Goal: Information Seeking & Learning: Learn about a topic

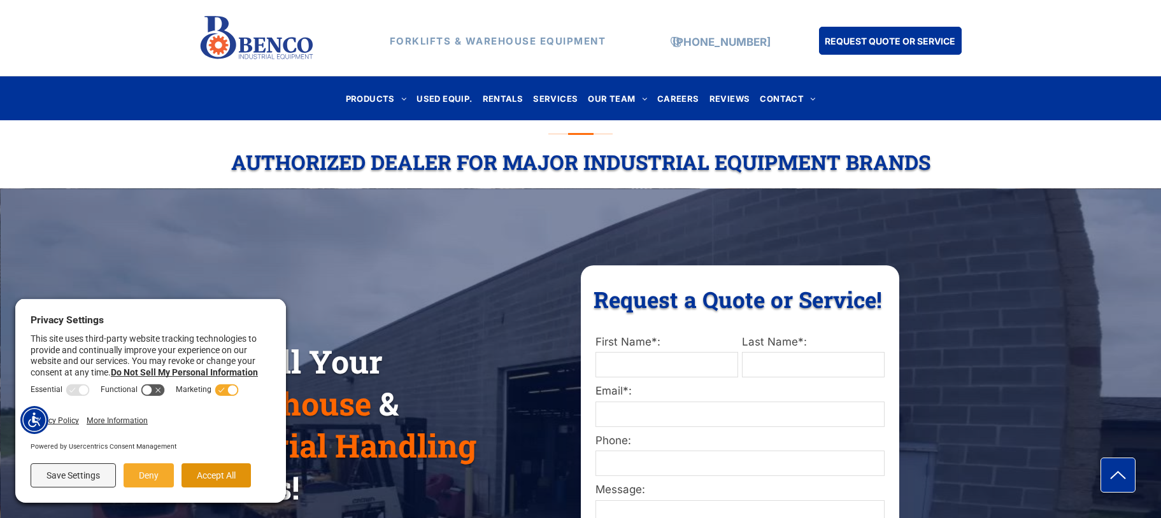
click at [213, 471] on button "Accept All" at bounding box center [216, 476] width 69 height 24
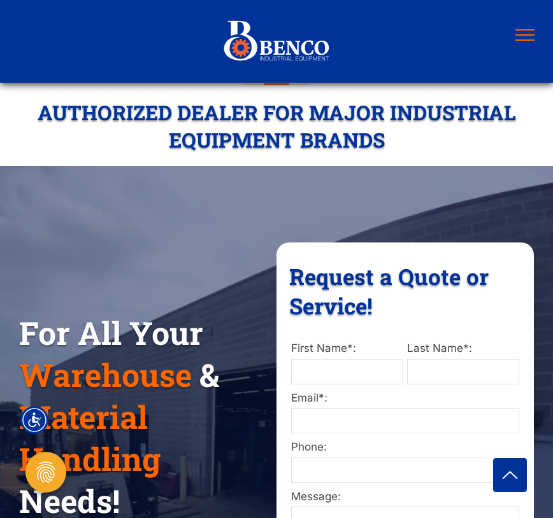
click at [529, 40] on span "menu" at bounding box center [524, 39] width 19 height 1
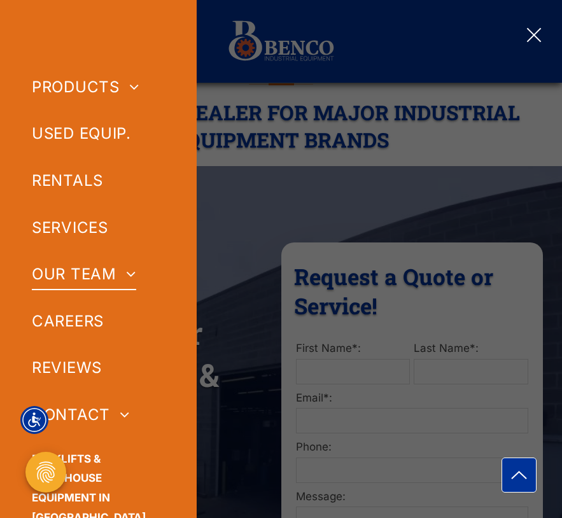
click at [134, 276] on span at bounding box center [127, 273] width 20 height 15
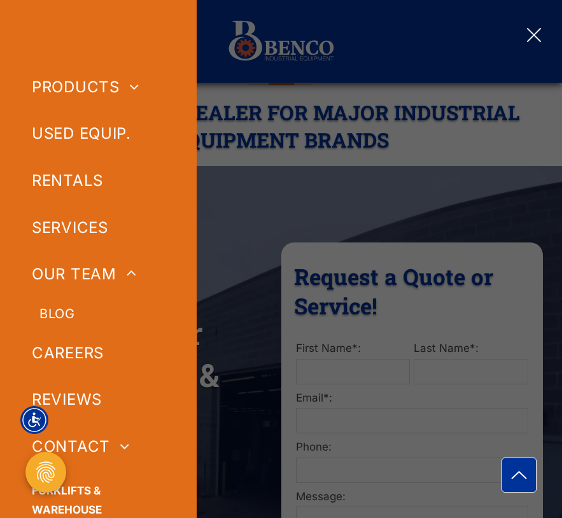
click at [73, 310] on span "BLOG" at bounding box center [56, 313] width 35 height 19
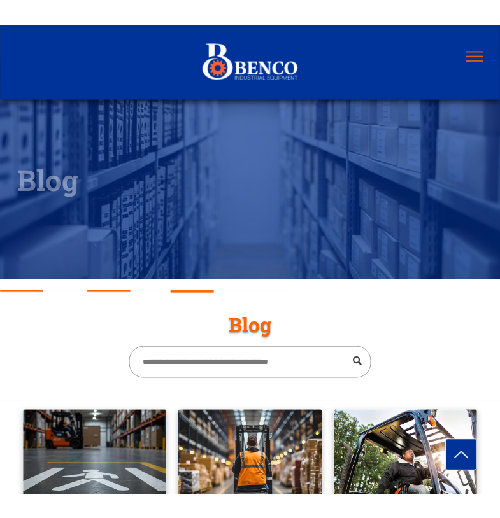
scroll to position [337, 0]
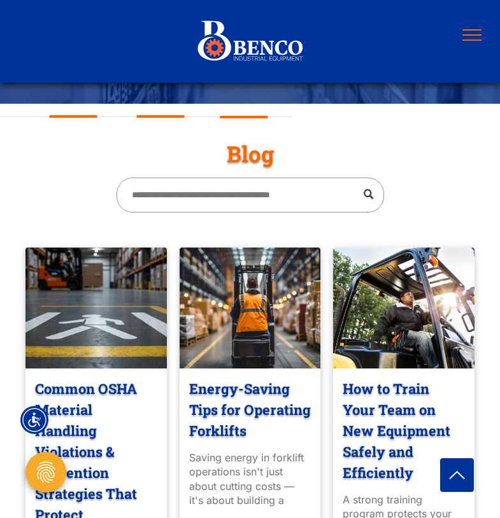
click at [97, 395] on link "Common OSHA Material Handling Violations & Prevention Strategies That Protect" at bounding box center [96, 451] width 122 height 147
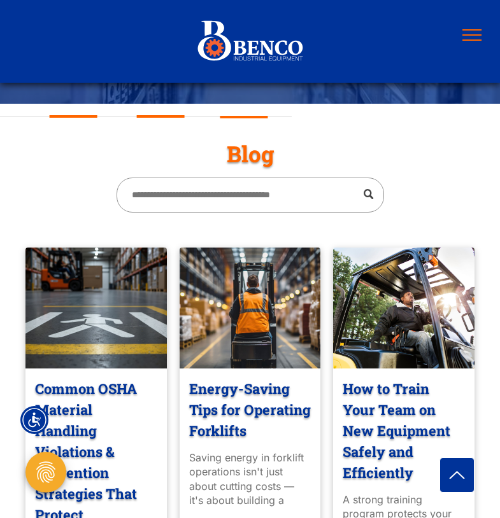
click at [232, 327] on div at bounding box center [250, 308] width 150 height 128
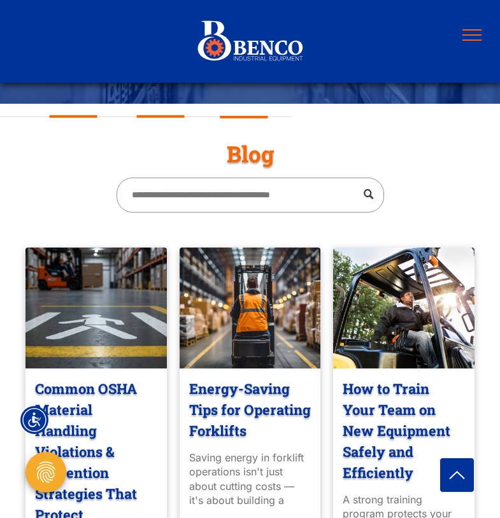
click at [92, 317] on div at bounding box center [96, 308] width 150 height 128
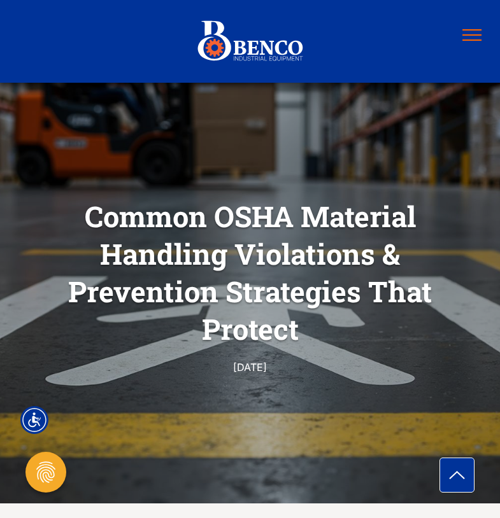
scroll to position [29, 0]
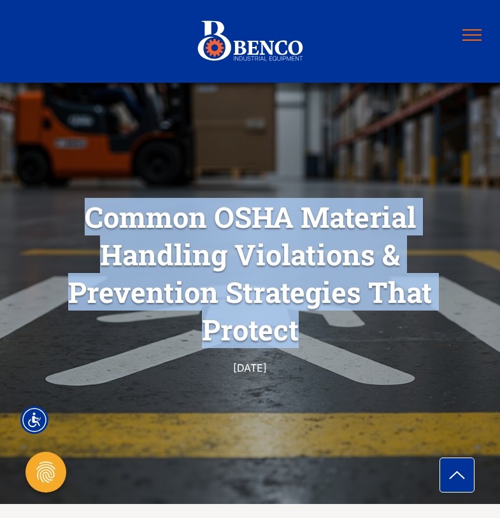
drag, startPoint x: 85, startPoint y: 216, endPoint x: 326, endPoint y: 327, distance: 265.3
click at [326, 327] on h1 "Common OSHA Material Handling Violations & Prevention Strategies That Protect" at bounding box center [250, 273] width 436 height 153
copy h1 "Common OSHA Material Handling Violations & Prevention Strategies That Protect"
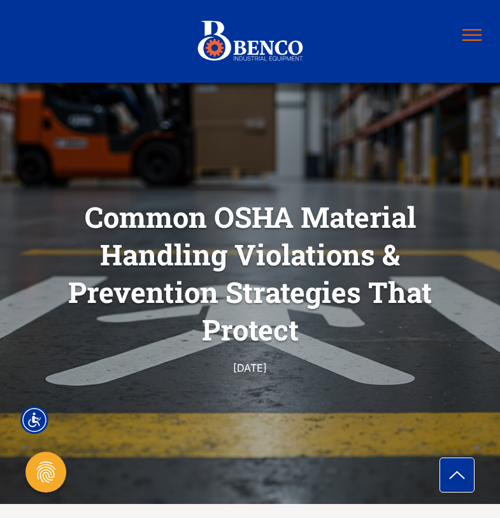
click at [159, 312] on h1 "Common OSHA Material Handling Violations & Prevention Strategies That Protect" at bounding box center [250, 273] width 436 height 153
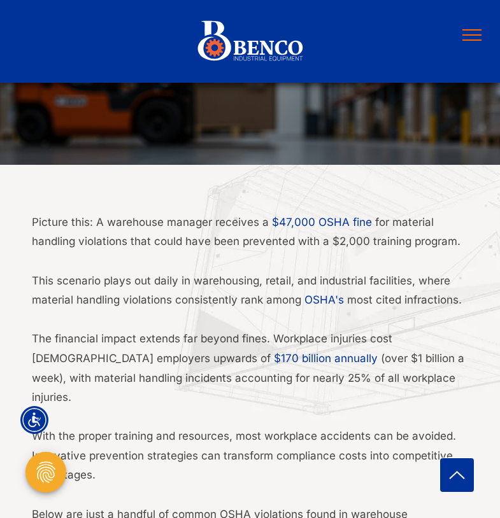
scroll to position [369, 0]
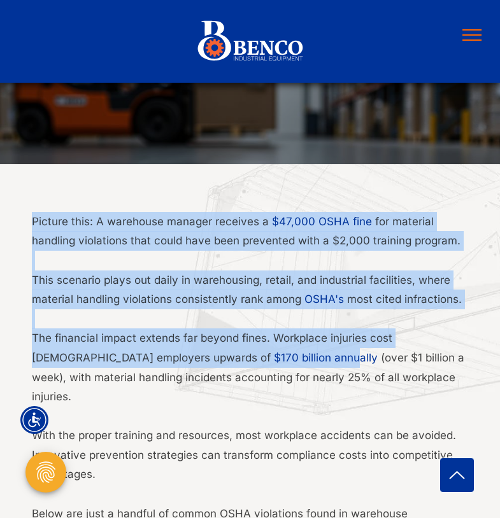
drag, startPoint x: 32, startPoint y: 219, endPoint x: 236, endPoint y: 362, distance: 249.2
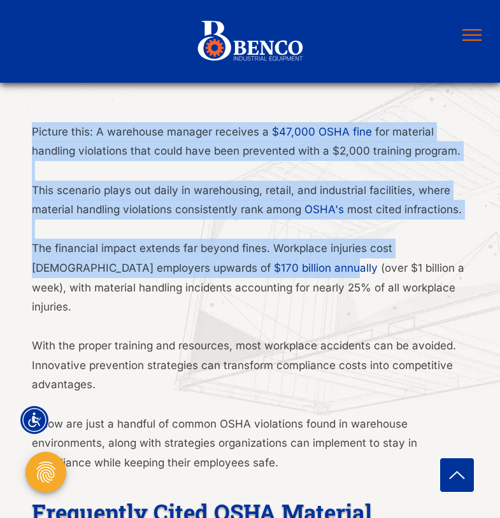
scroll to position [461, 0]
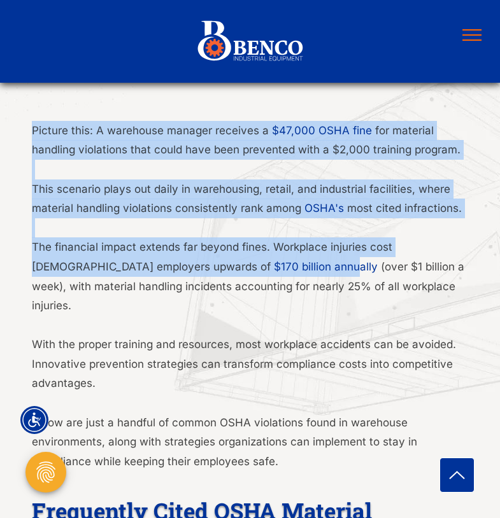
click at [83, 204] on span "This scenario plays out daily in warehousing, retail, and industrial facilities…" at bounding box center [241, 199] width 418 height 32
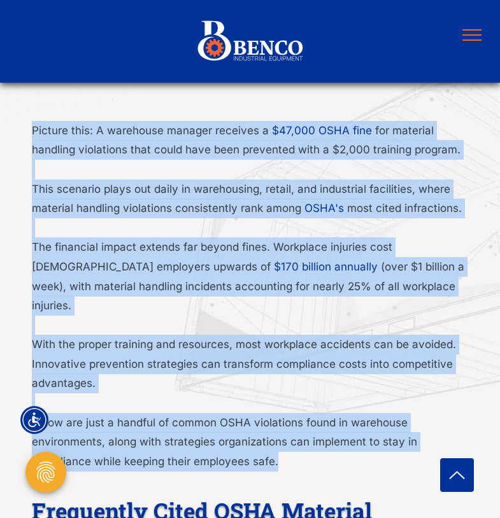
drag, startPoint x: 33, startPoint y: 128, endPoint x: 324, endPoint y: 442, distance: 427.8
copy div "Picture this: A warehouse manager receives a $47,000 OSHA fine for material han…"
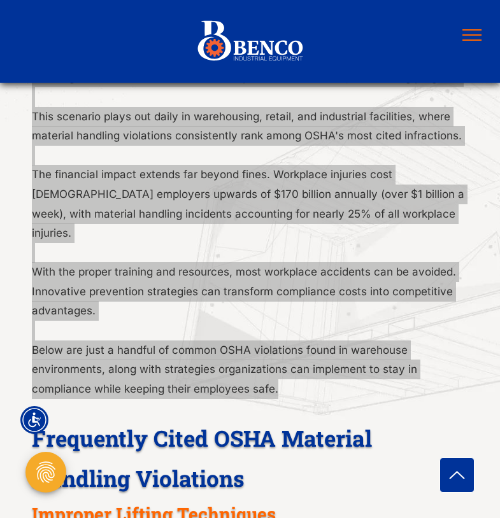
scroll to position [559, 0]
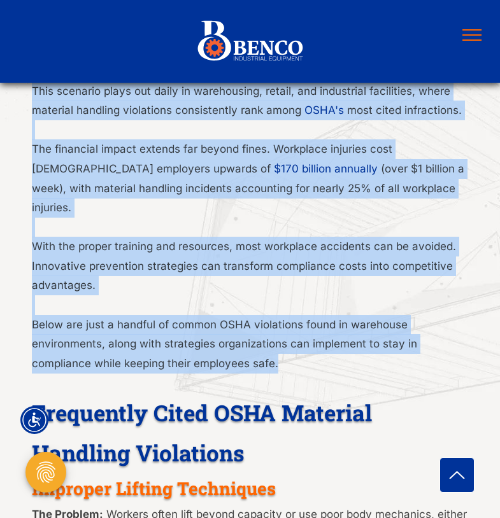
click at [189, 315] on p "Below are just a handful of common OSHA violations found in warehouse environme…" at bounding box center [250, 344] width 436 height 59
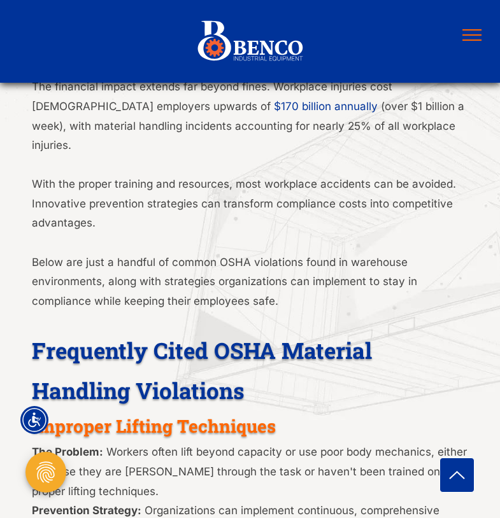
scroll to position [758, 0]
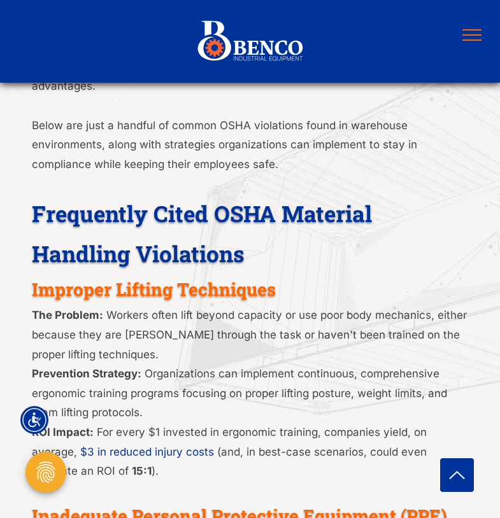
click at [220, 320] on span "Workers often lift beyond capacity or use poor body mechanics, either because t…" at bounding box center [249, 335] width 435 height 52
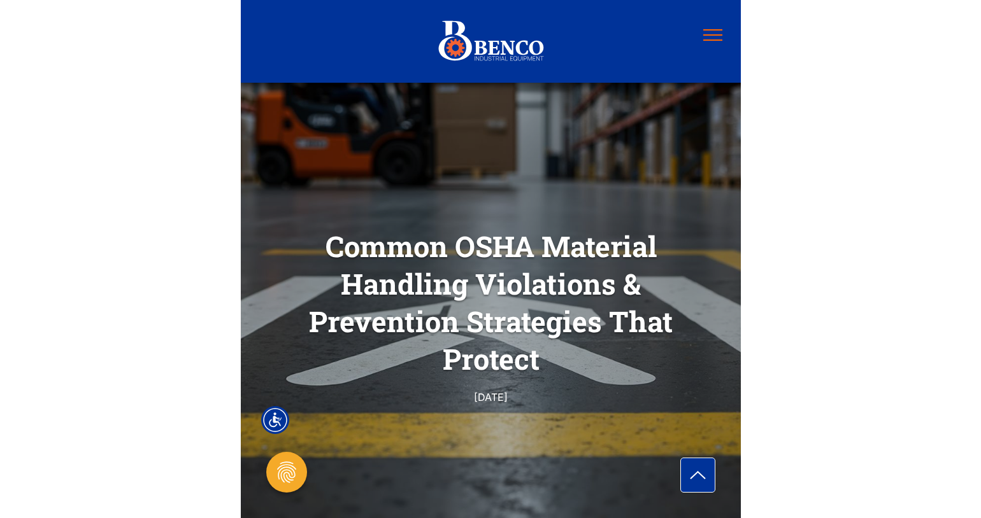
scroll to position [3, 0]
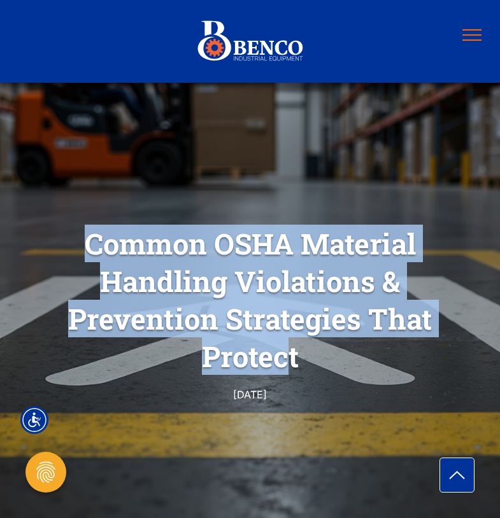
drag, startPoint x: 85, startPoint y: 243, endPoint x: 289, endPoint y: 366, distance: 237.5
click at [290, 365] on h1 "Common OSHA Material Handling Violations & Prevention Strategies That Protect" at bounding box center [250, 300] width 436 height 153
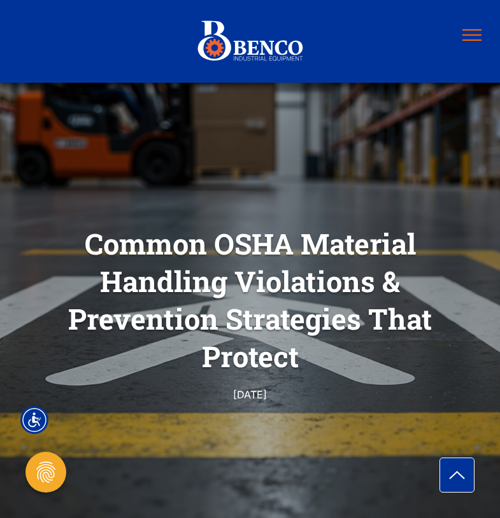
click at [307, 359] on h1 "Common OSHA Material Handling Violations & Prevention Strategies That Protect" at bounding box center [250, 300] width 436 height 153
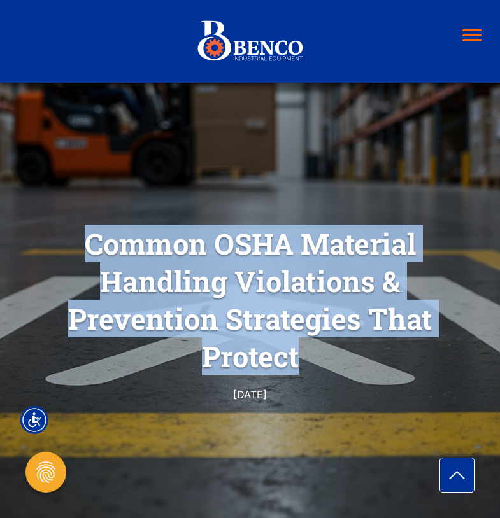
drag, startPoint x: 297, startPoint y: 357, endPoint x: 17, endPoint y: 232, distance: 307.1
click at [17, 232] on div "Common OSHA Material Handling Violations & Prevention Strategies That Protect A…" at bounding box center [250, 314] width 500 height 180
copy h1 "Common OSHA Material Handling Violations & Prevention Strategies That Protect"
click at [51, 292] on h1 "Common OSHA Material Handling Violations & Prevention Strategies That Protect" at bounding box center [250, 300] width 436 height 153
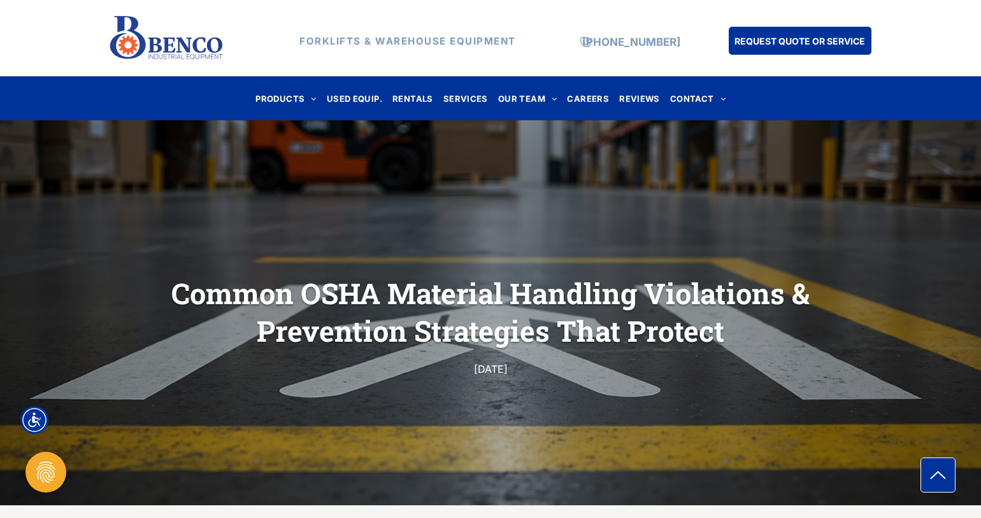
click at [348, 188] on div "Common OSHA Material Handling Violations & Prevention Strategies That Protect A…" at bounding box center [490, 312] width 981 height 388
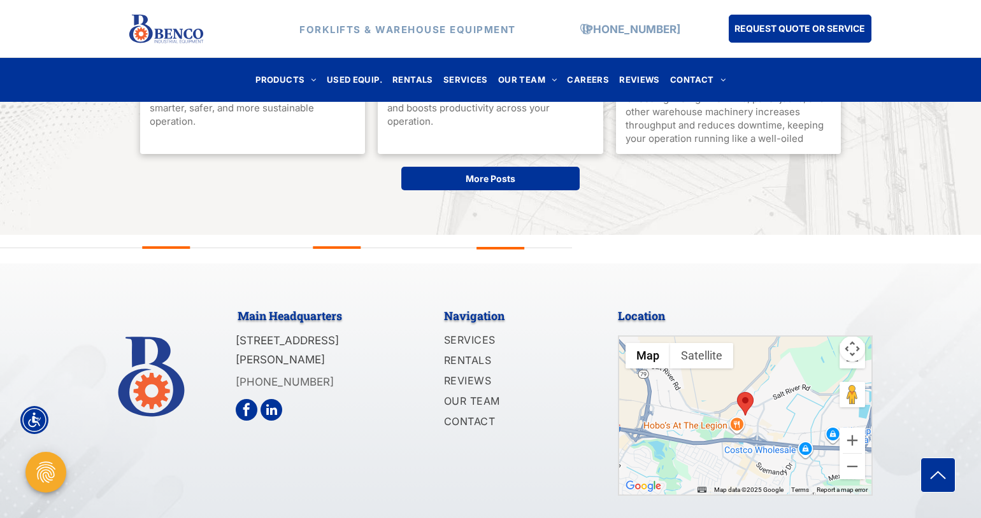
scroll to position [4797, 0]
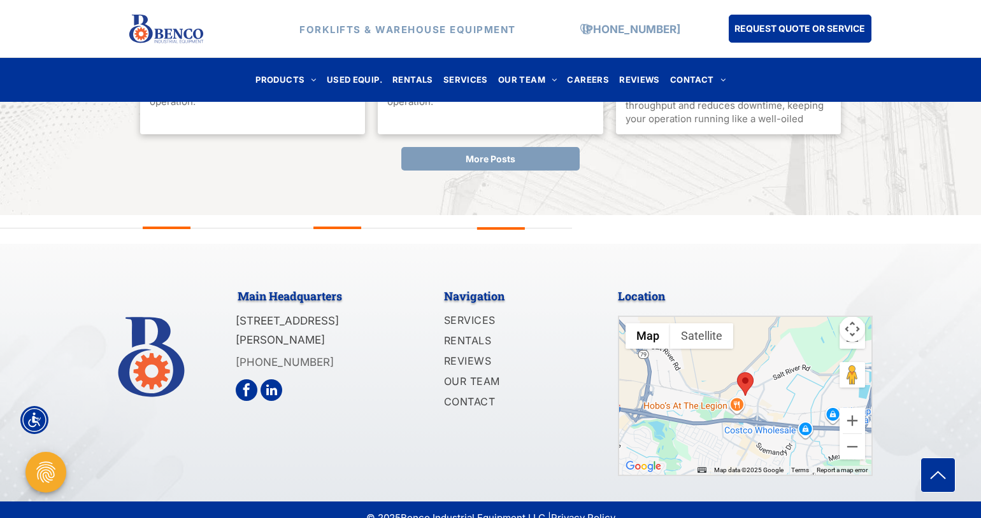
click at [482, 162] on span "More Posts" at bounding box center [491, 159] width 50 height 24
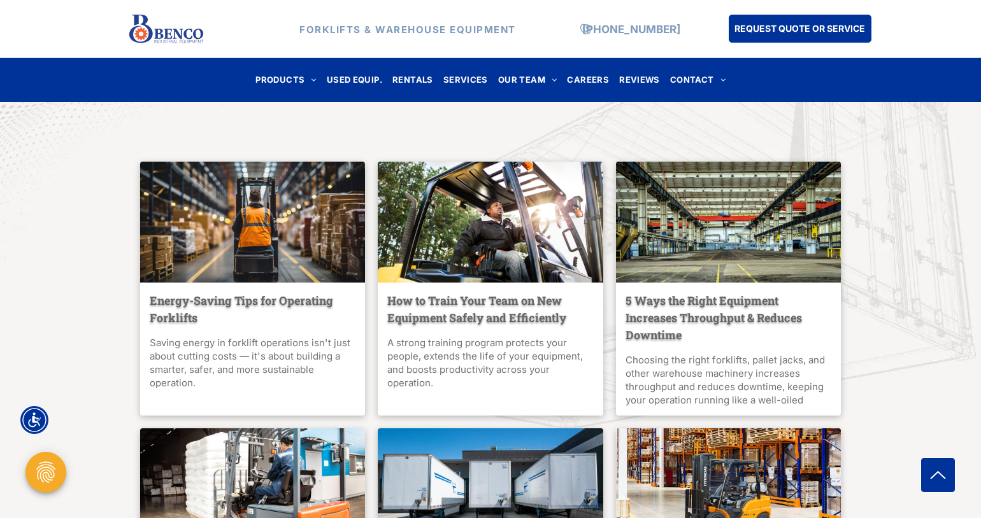
scroll to position [4491, 0]
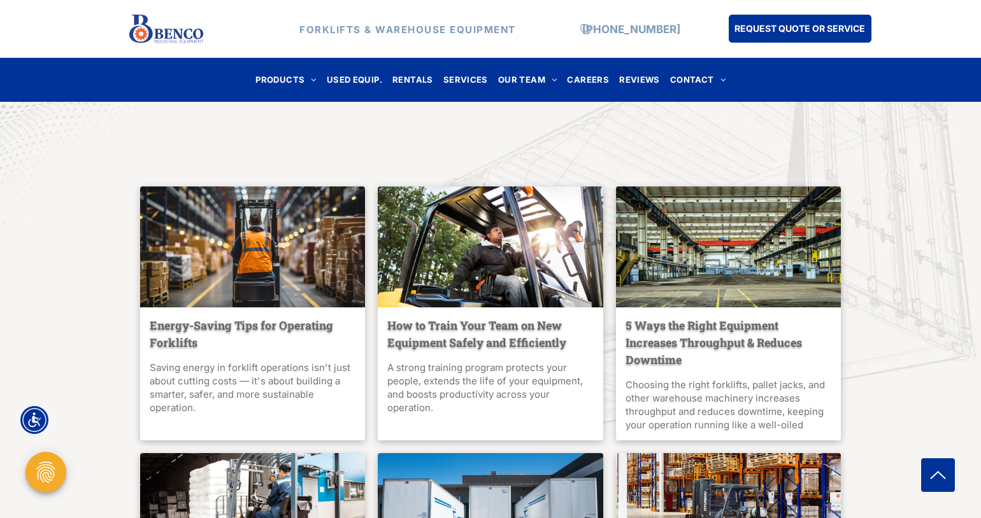
click at [241, 254] on div at bounding box center [252, 247] width 239 height 128
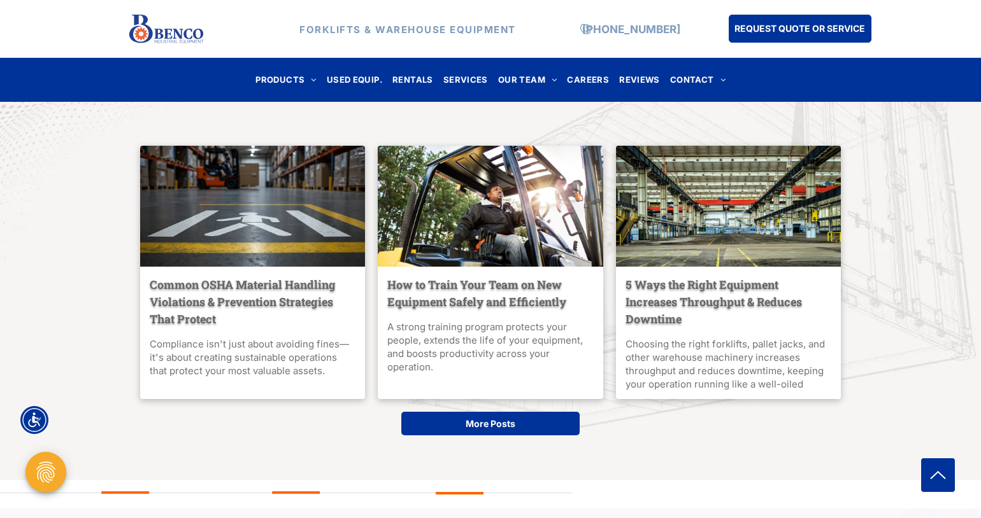
scroll to position [3845, 0]
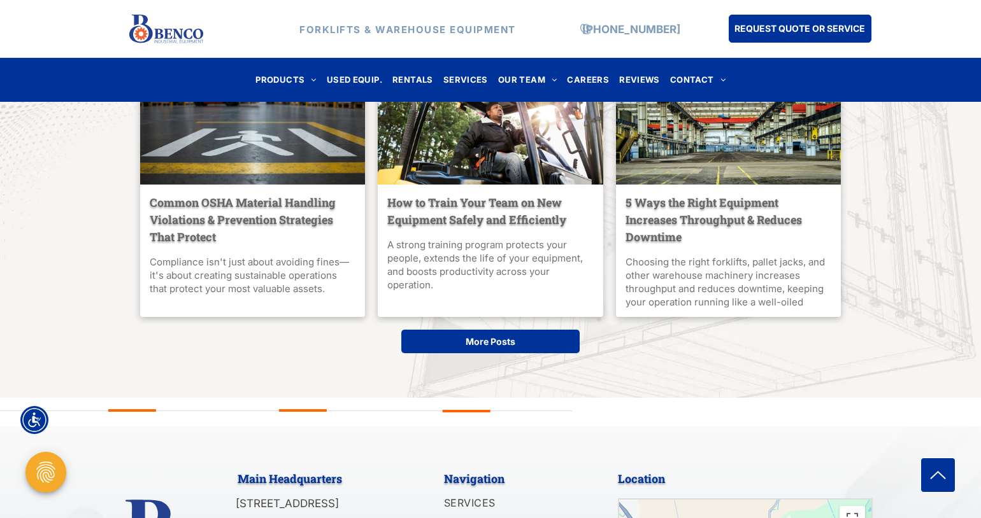
click at [301, 172] on div at bounding box center [252, 124] width 239 height 128
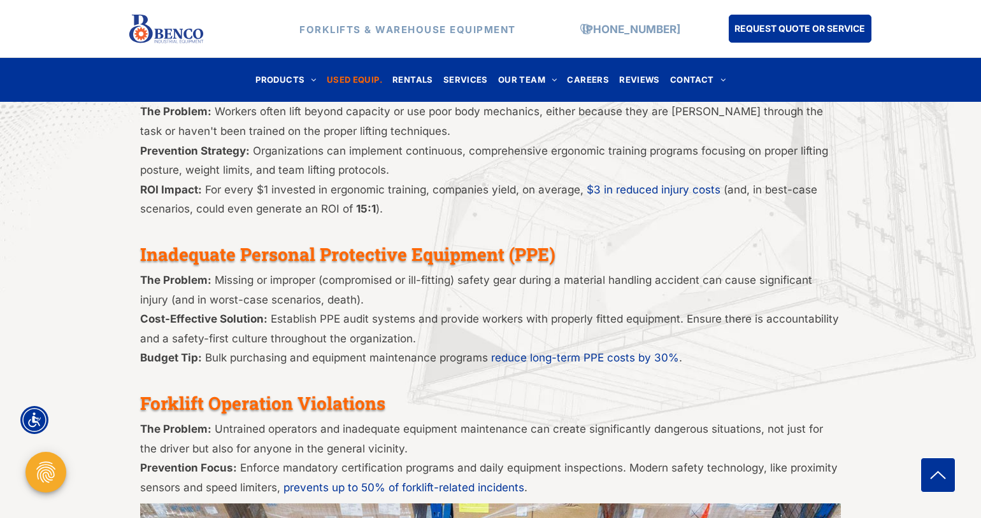
scroll to position [819, 0]
click at [528, 103] on span "BLOG" at bounding box center [525, 103] width 26 height 13
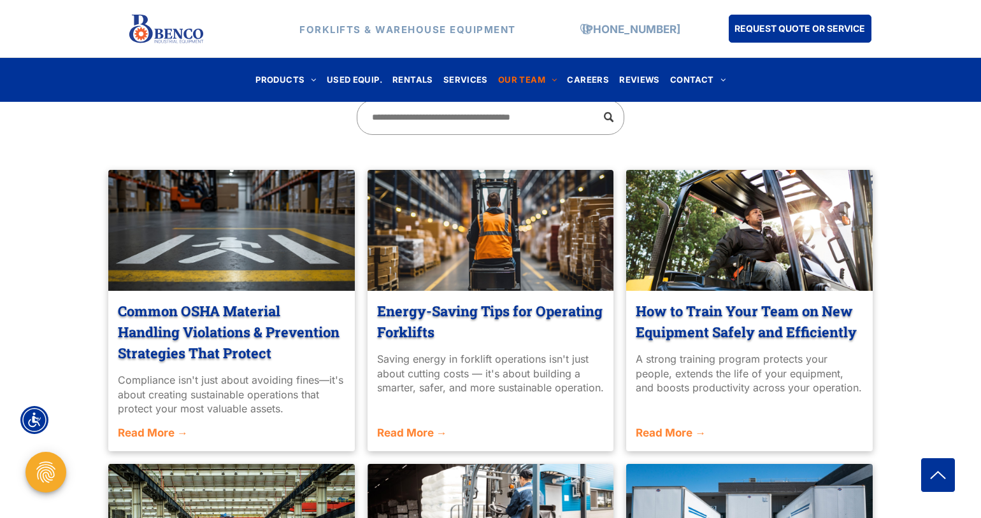
scroll to position [467, 0]
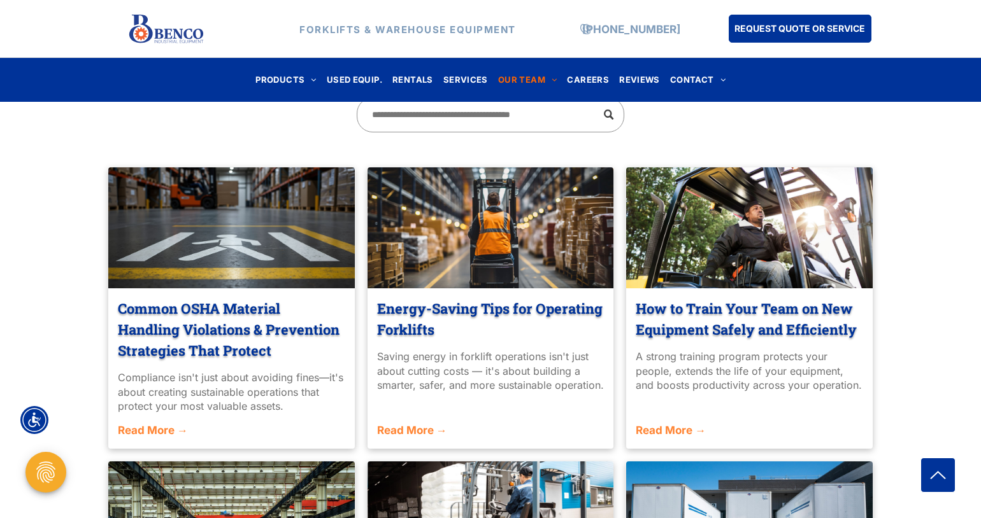
click at [690, 252] on div at bounding box center [749, 228] width 261 height 128
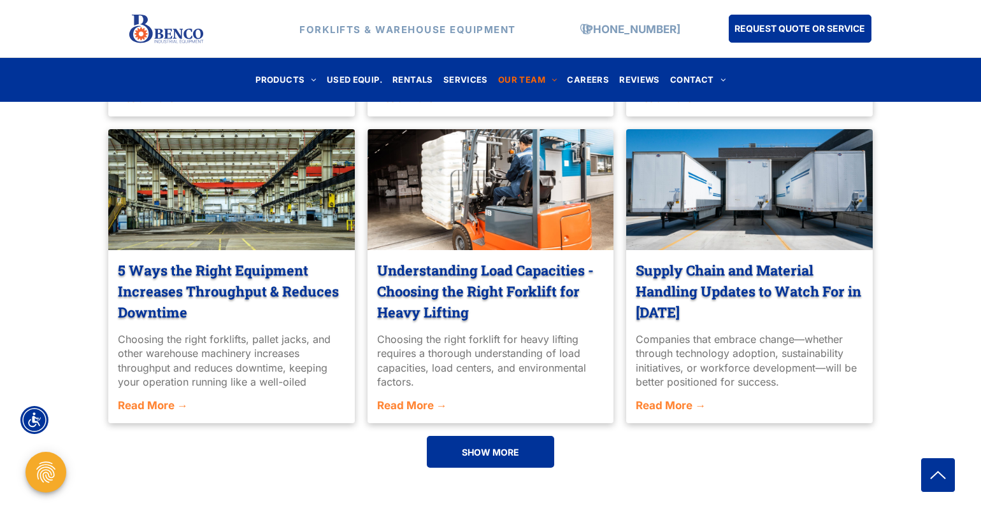
scroll to position [824, 0]
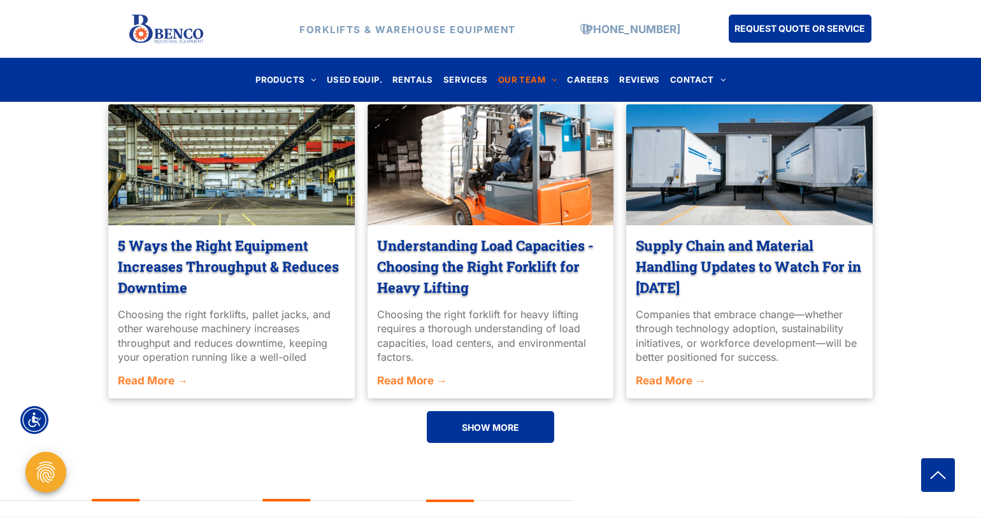
click at [233, 241] on link "5 Ways the Right Equipment Increases Throughput & Reduces Downtime" at bounding box center [231, 266] width 227 height 63
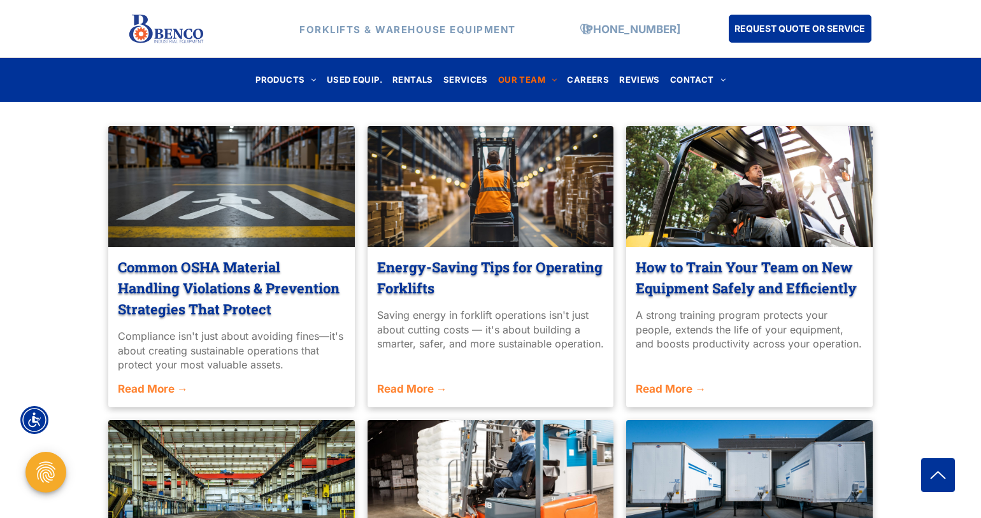
scroll to position [670, 0]
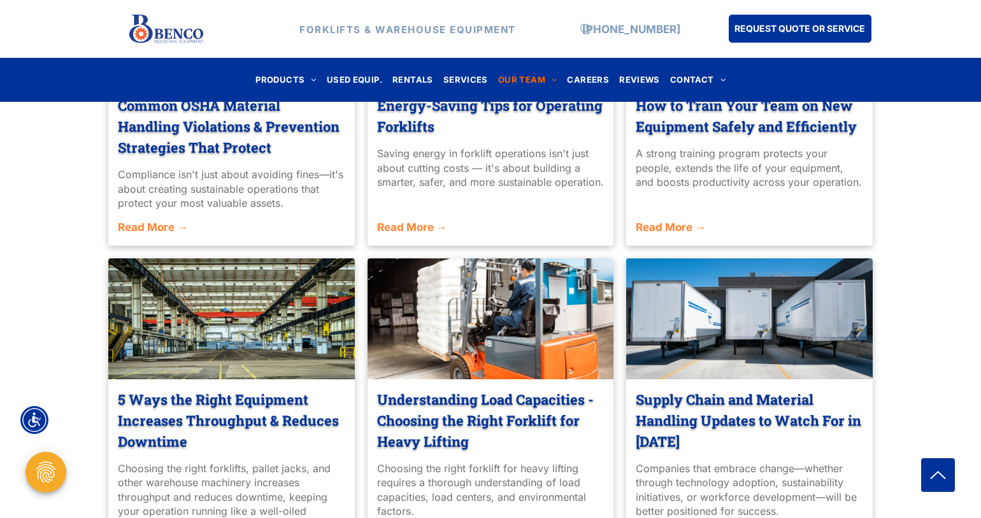
click at [468, 318] on div at bounding box center [490, 319] width 261 height 128
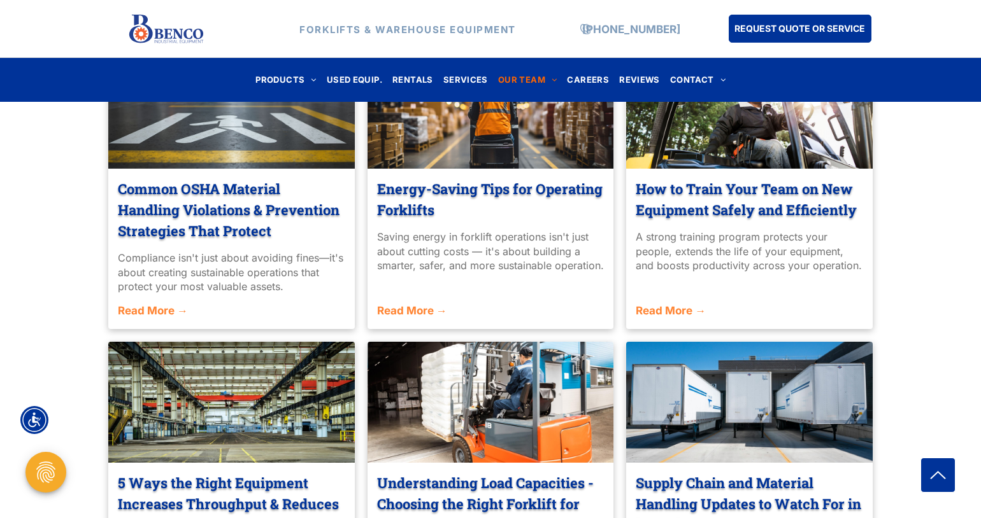
scroll to position [495, 0]
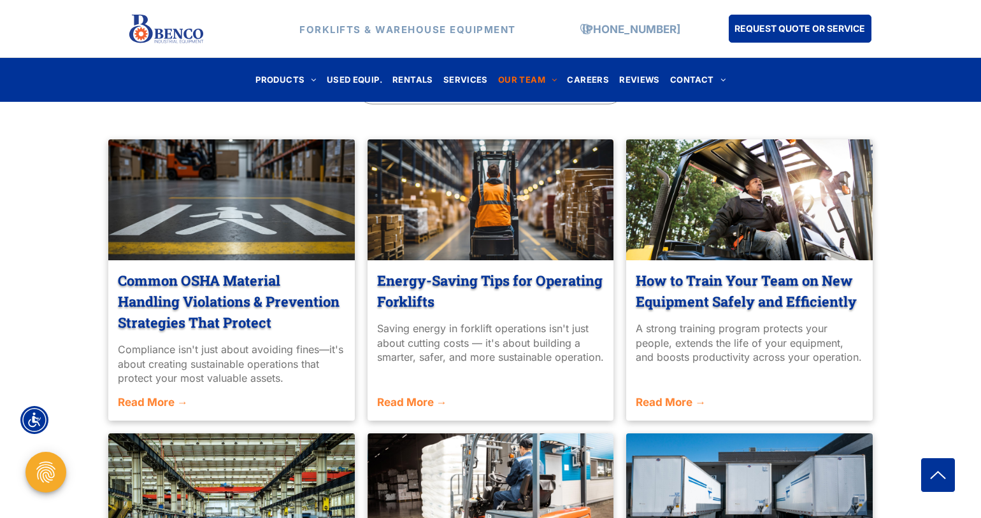
click at [270, 243] on div at bounding box center [231, 200] width 261 height 128
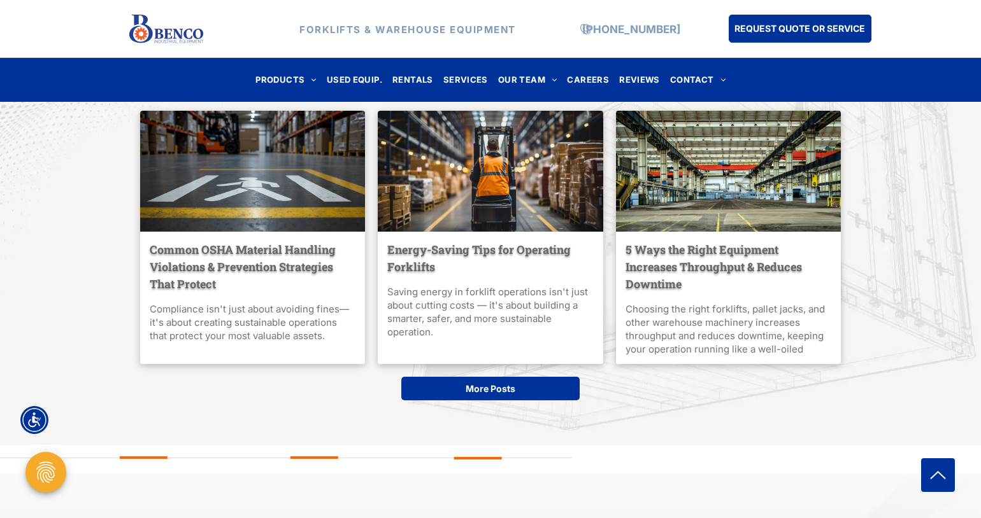
scroll to position [4351, 0]
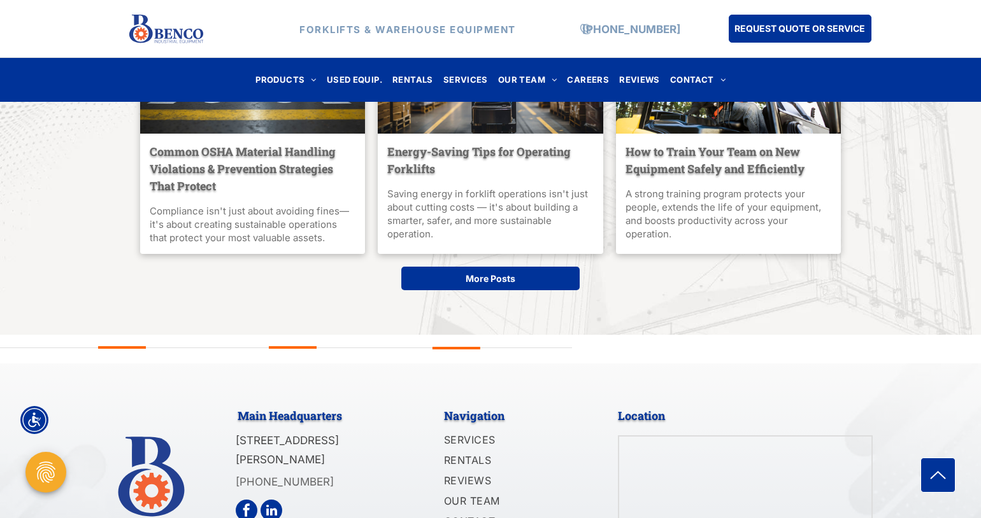
scroll to position [2951, 0]
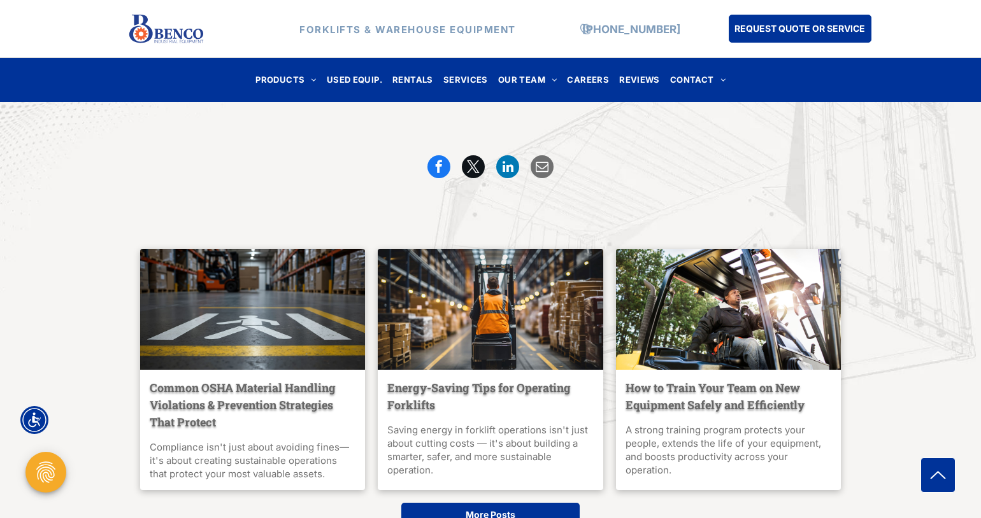
scroll to position [2850, 0]
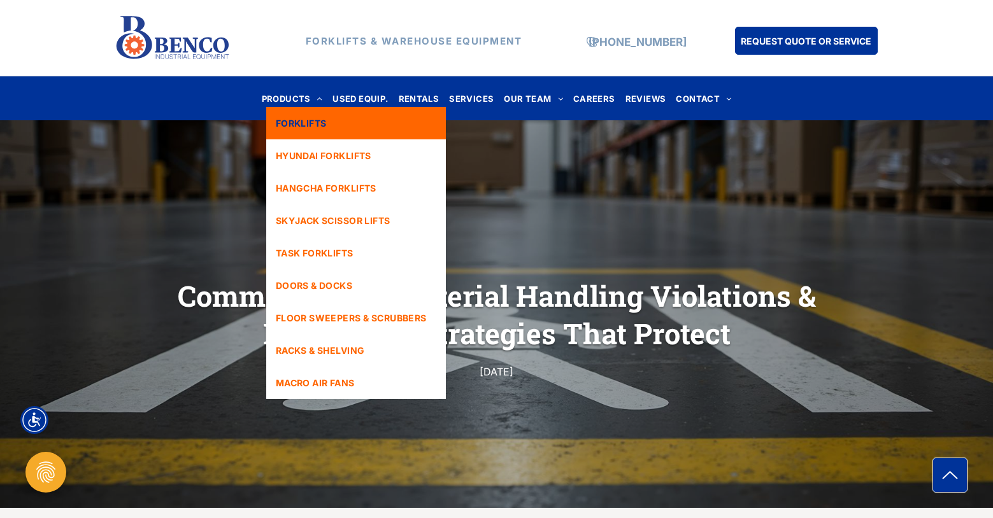
click at [287, 117] on span "FORKLIFTS" at bounding box center [301, 123] width 51 height 13
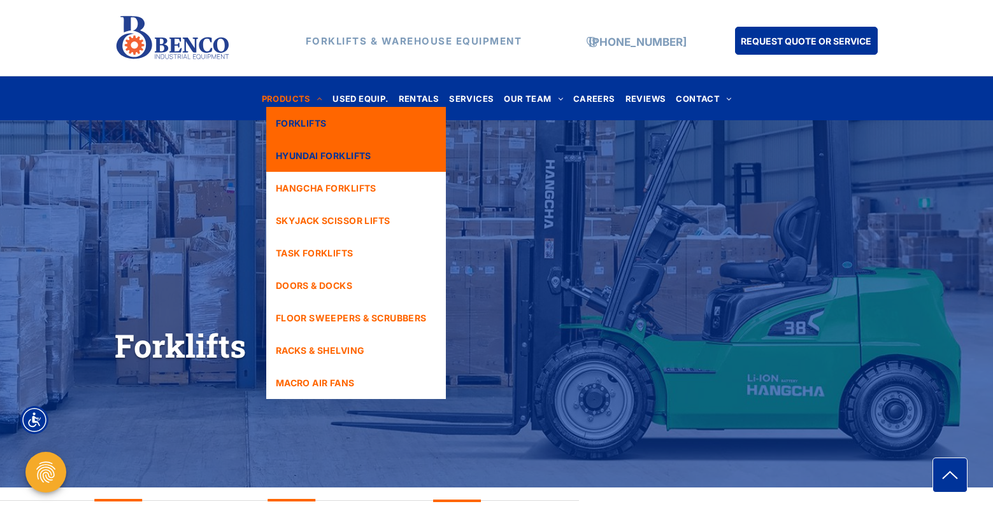
click at [306, 148] on link "HYUNDAI FORKLIFTS" at bounding box center [356, 155] width 180 height 32
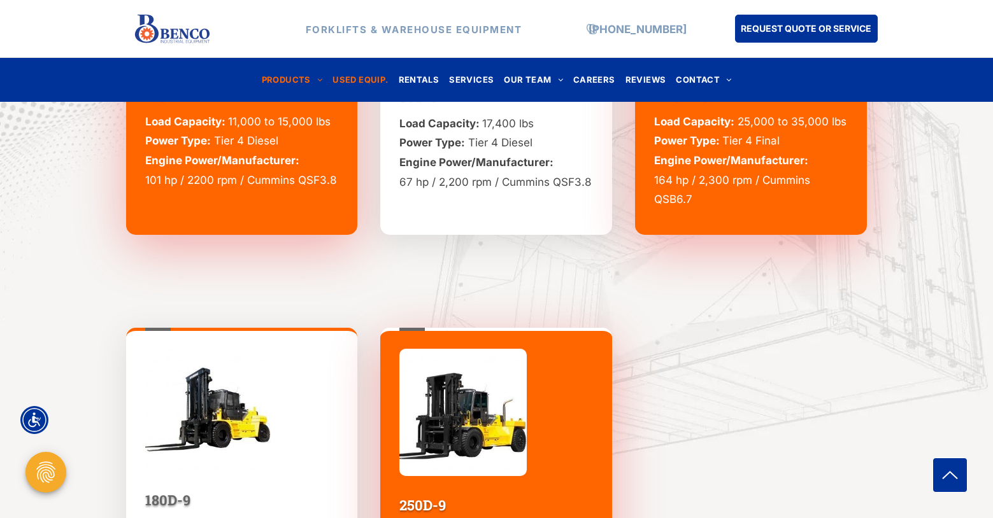
scroll to position [4946, 0]
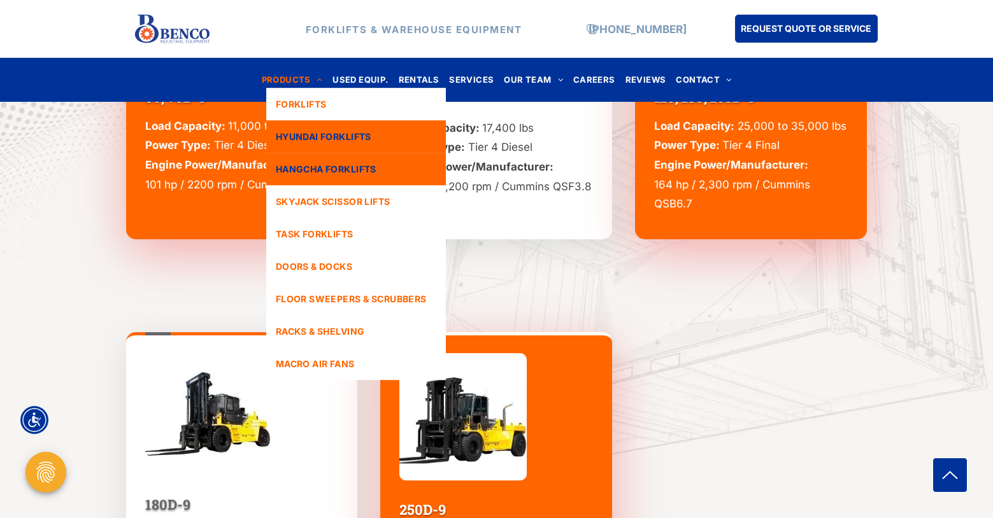
click at [318, 164] on span "HANGCHA FORKLIFTS" at bounding box center [326, 168] width 101 height 13
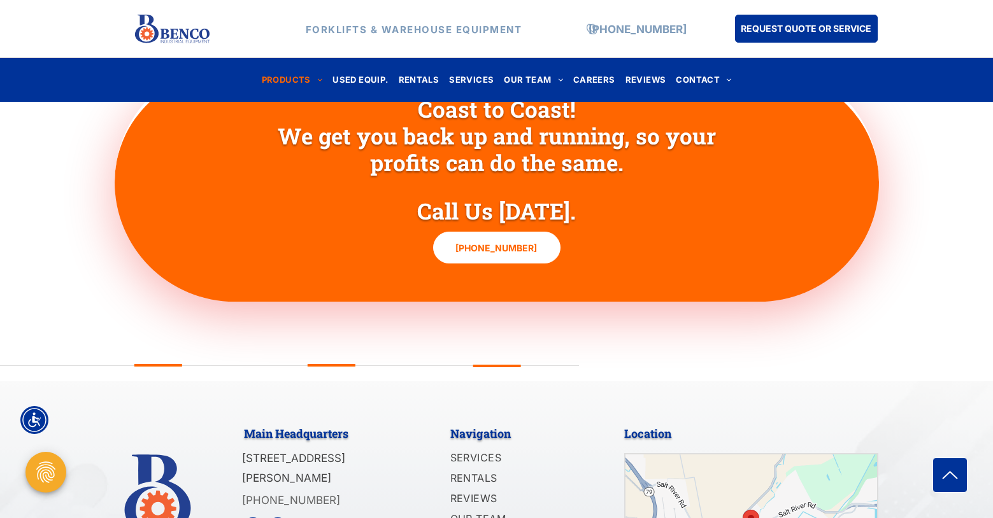
scroll to position [2168, 0]
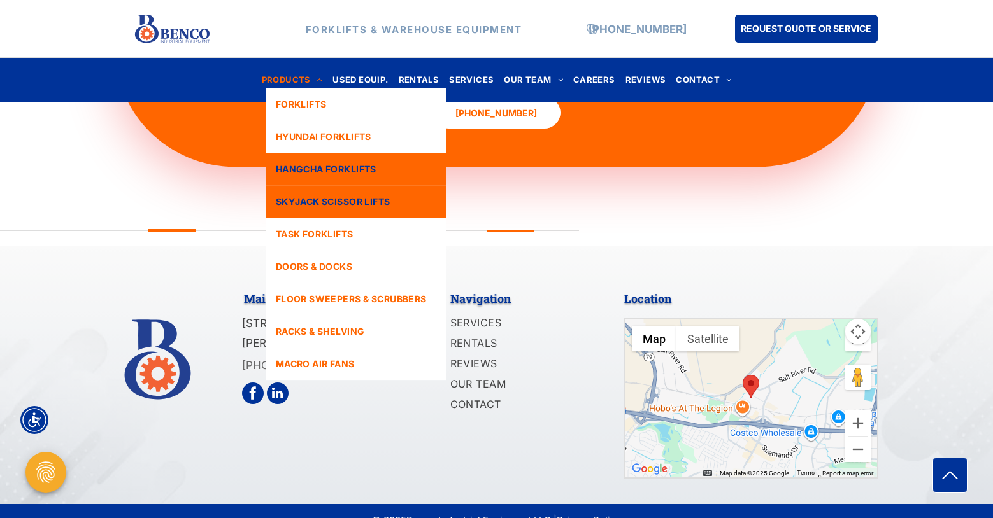
click at [311, 191] on link "SKYJACK SCISSOR LIFTS" at bounding box center [356, 201] width 180 height 32
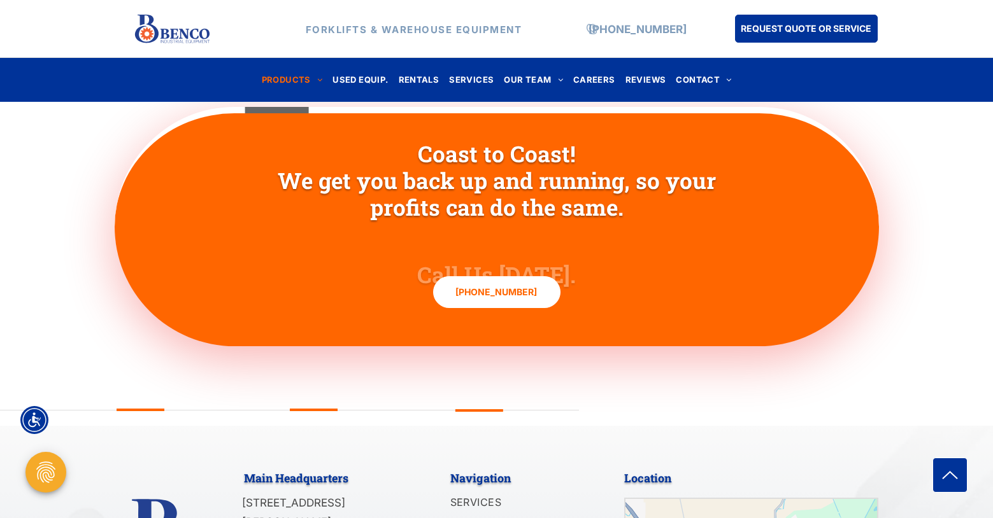
scroll to position [2142, 0]
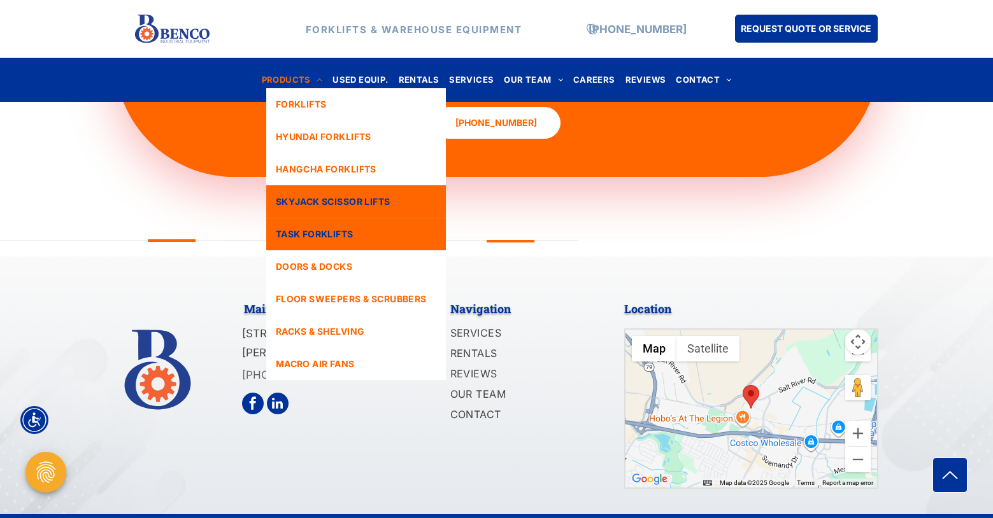
click at [299, 222] on link "TASK FORKLIFTS" at bounding box center [356, 234] width 180 height 32
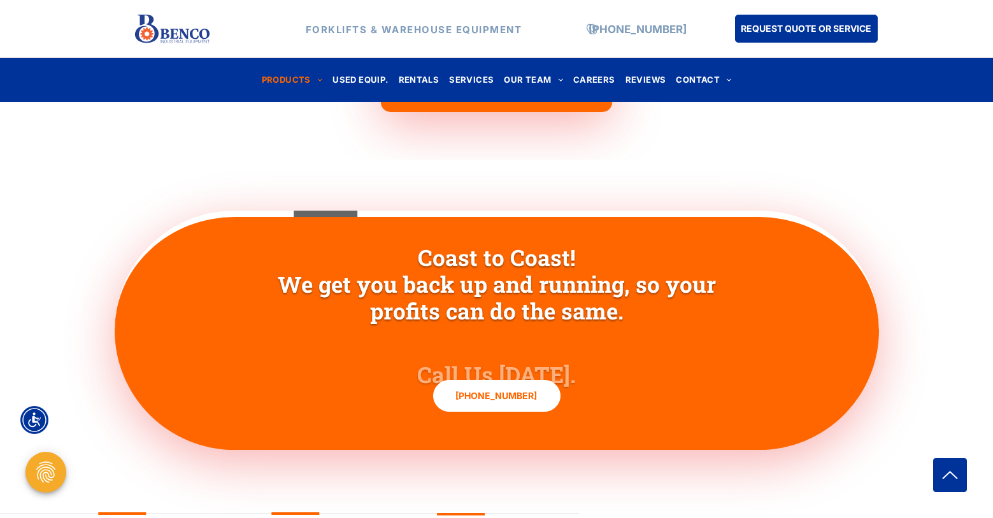
scroll to position [2743, 0]
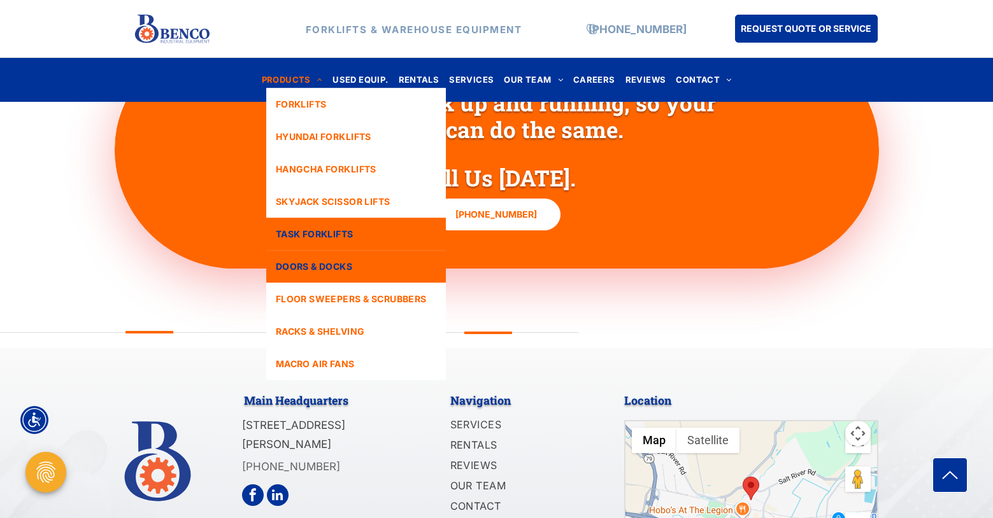
click at [311, 267] on span "DOORS & DOCKS" at bounding box center [314, 266] width 76 height 13
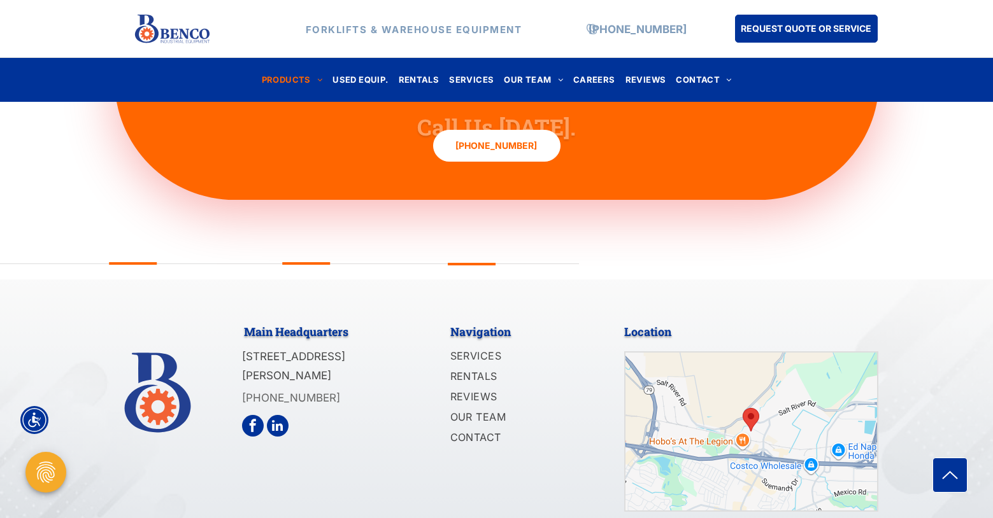
scroll to position [1938, 0]
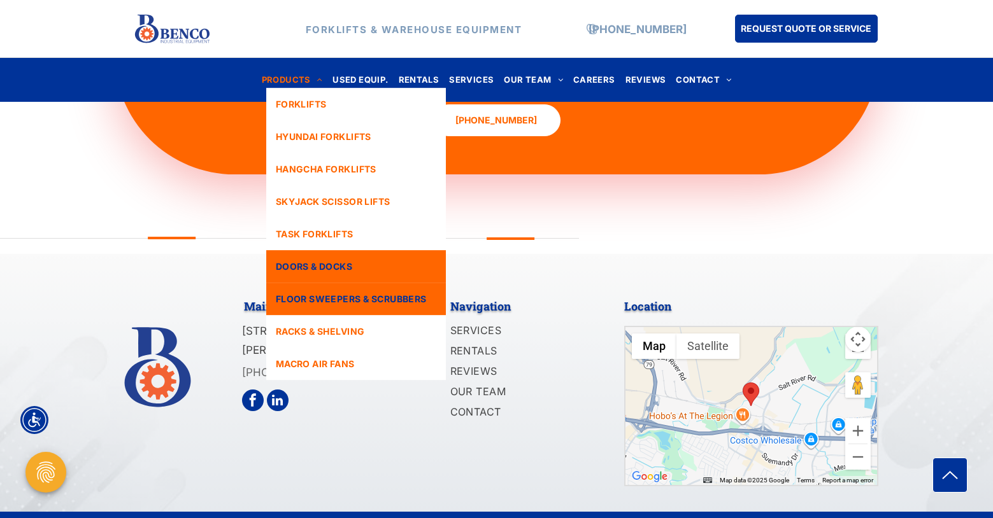
click at [329, 305] on span "FLOOR SWEEPERS & SCRUBBERS" at bounding box center [351, 298] width 151 height 13
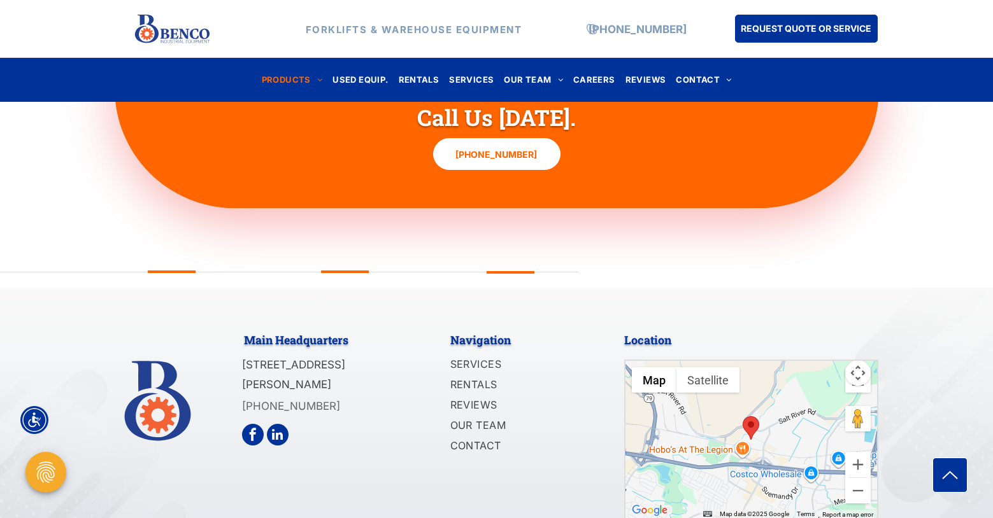
scroll to position [1462, 0]
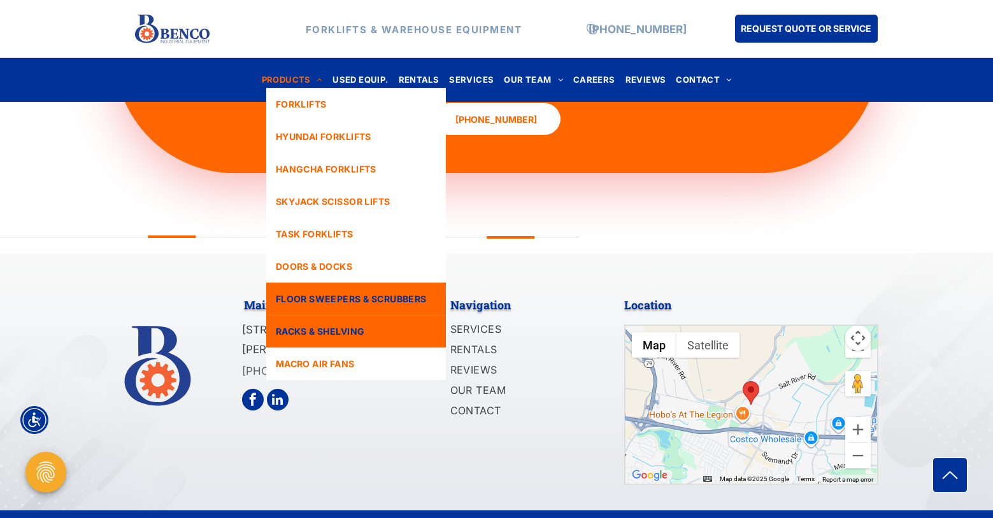
click at [348, 336] on span "RACKS & SHELVING" at bounding box center [320, 331] width 89 height 13
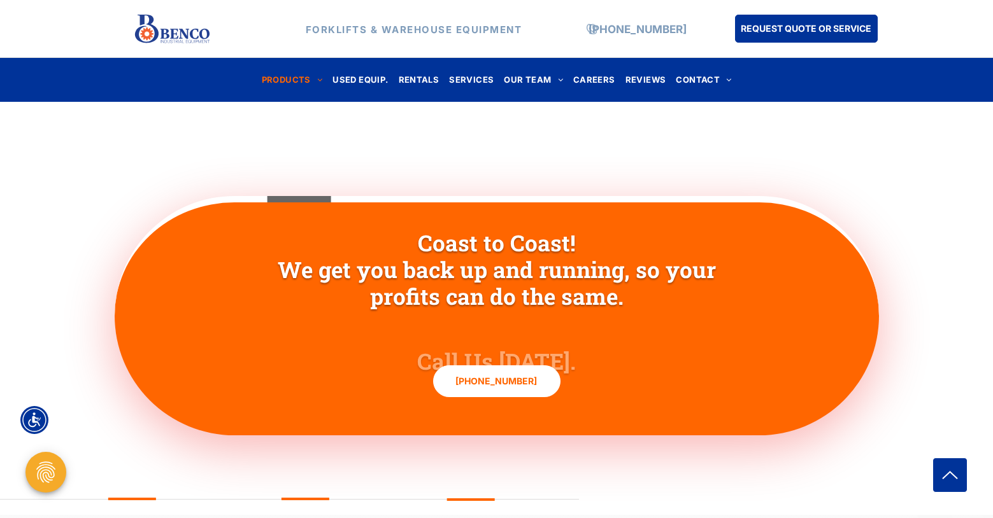
scroll to position [3795, 0]
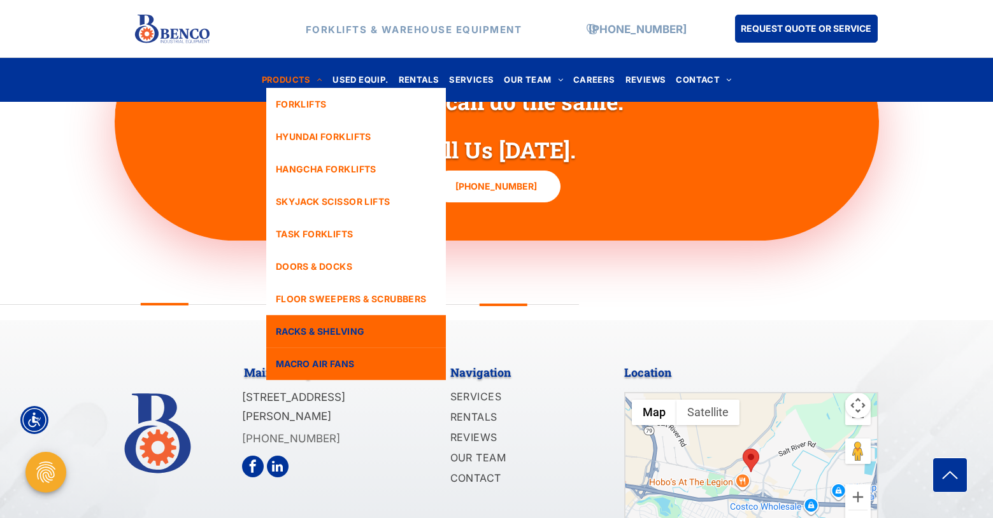
click at [320, 361] on span "MACRO AIR FANS" at bounding box center [315, 363] width 79 height 13
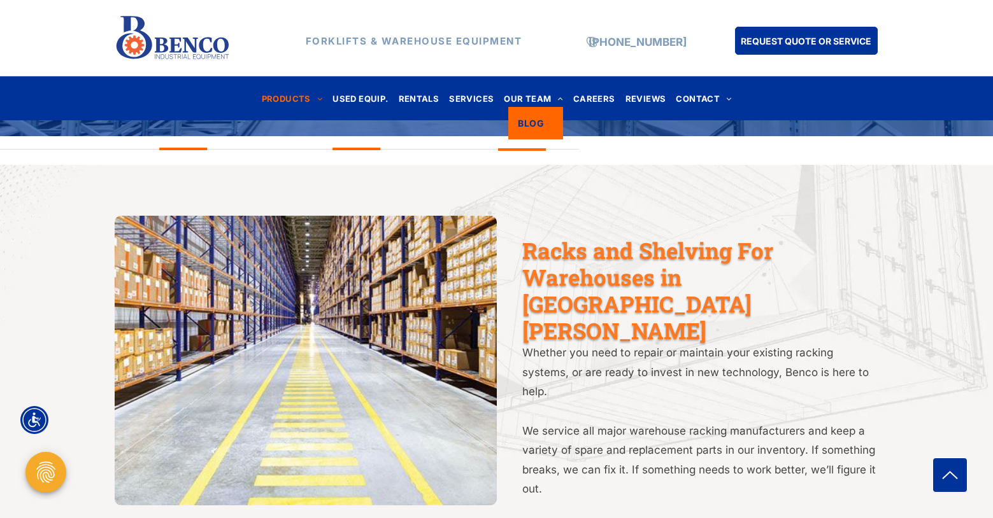
click at [534, 125] on span "BLOG" at bounding box center [531, 123] width 26 height 13
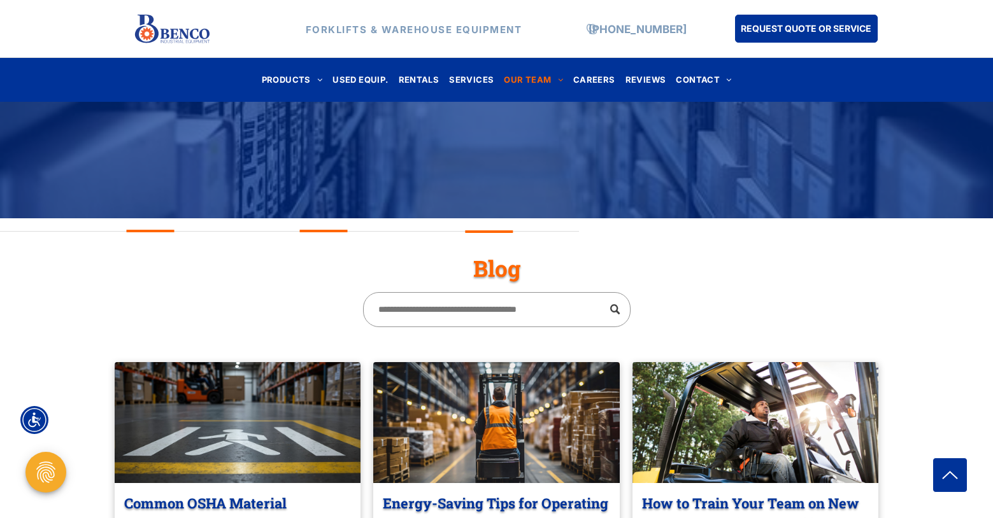
scroll to position [410, 0]
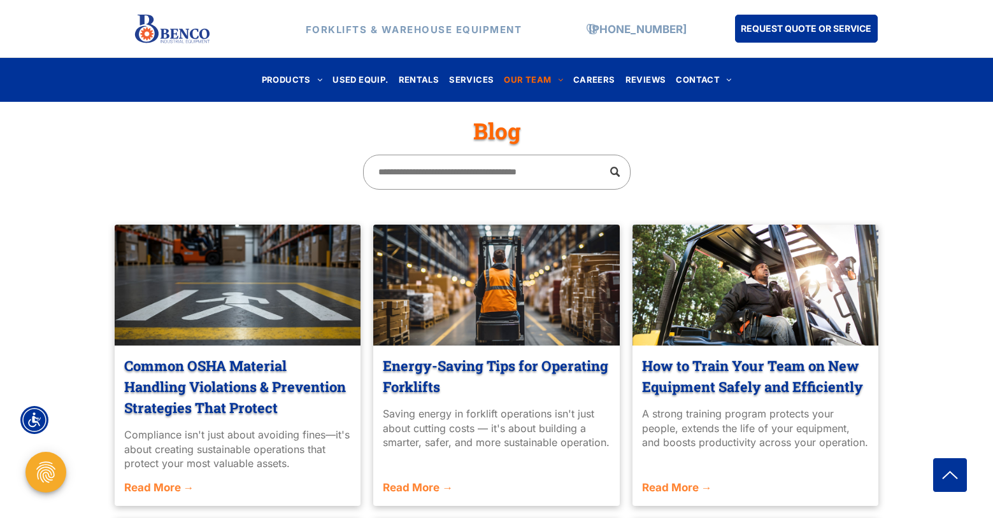
click at [261, 285] on div at bounding box center [237, 285] width 261 height 128
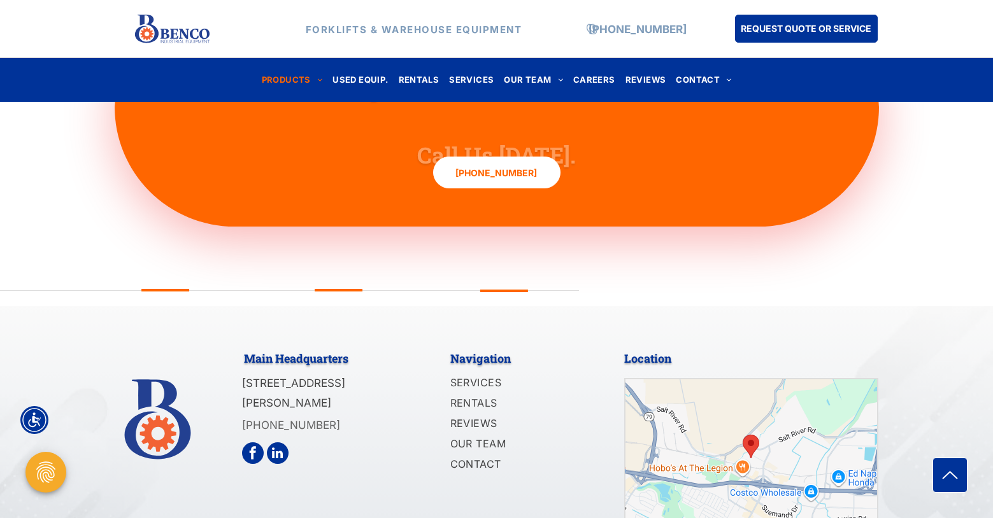
scroll to position [2001, 0]
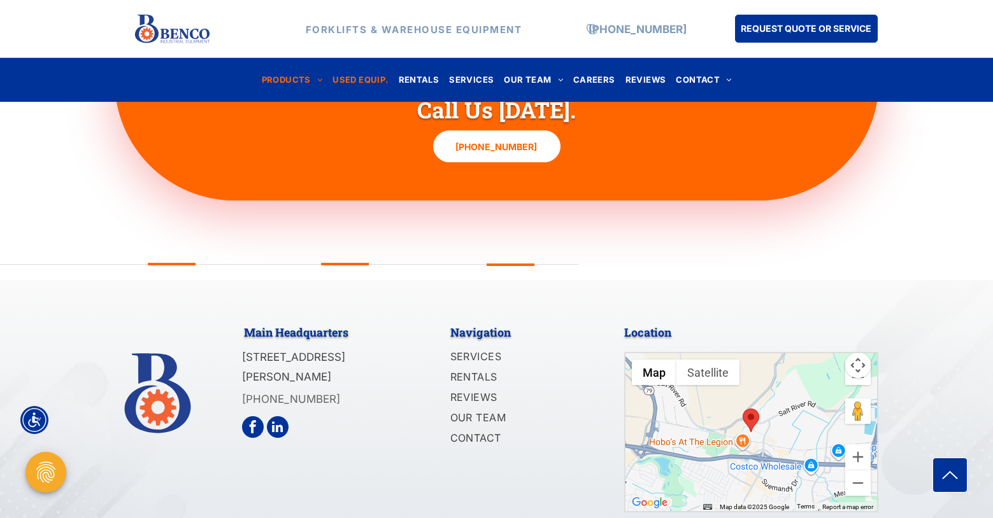
click at [350, 76] on span "USED EQUIP." at bounding box center [359, 79] width 55 height 17
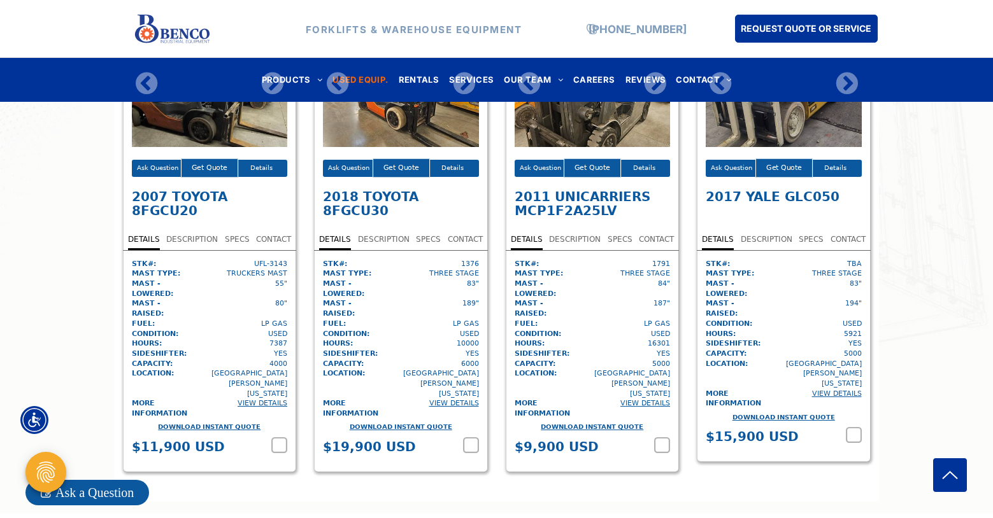
scroll to position [4193, 0]
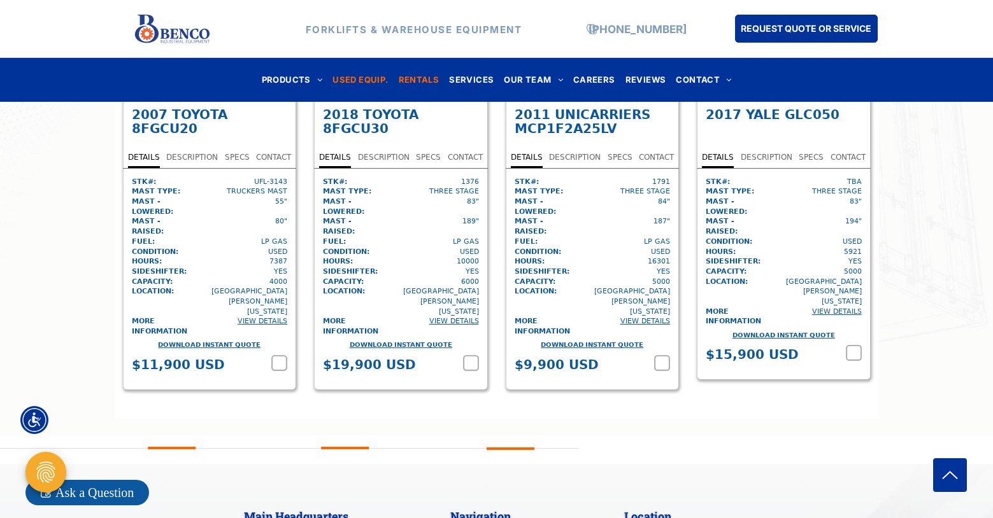
click at [419, 78] on span "RENTALS" at bounding box center [419, 79] width 41 height 17
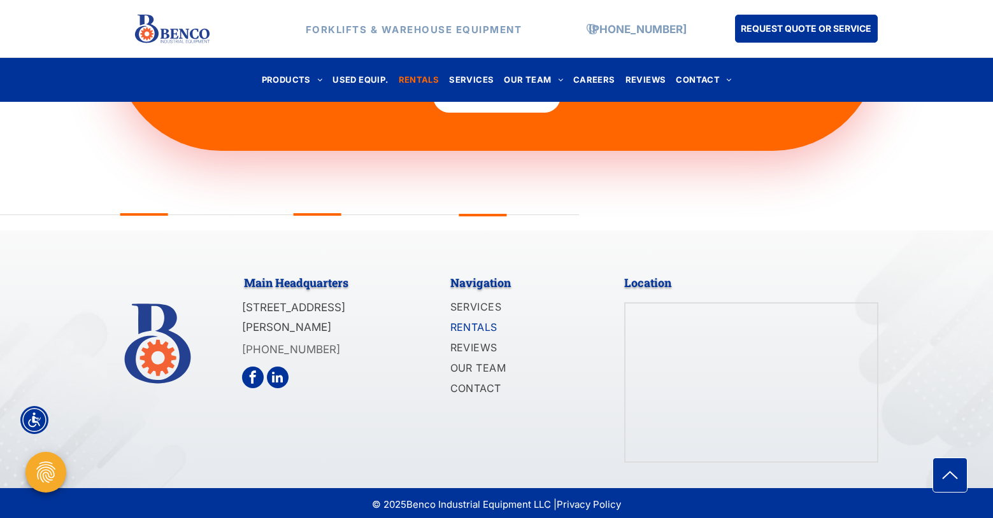
scroll to position [4003, 0]
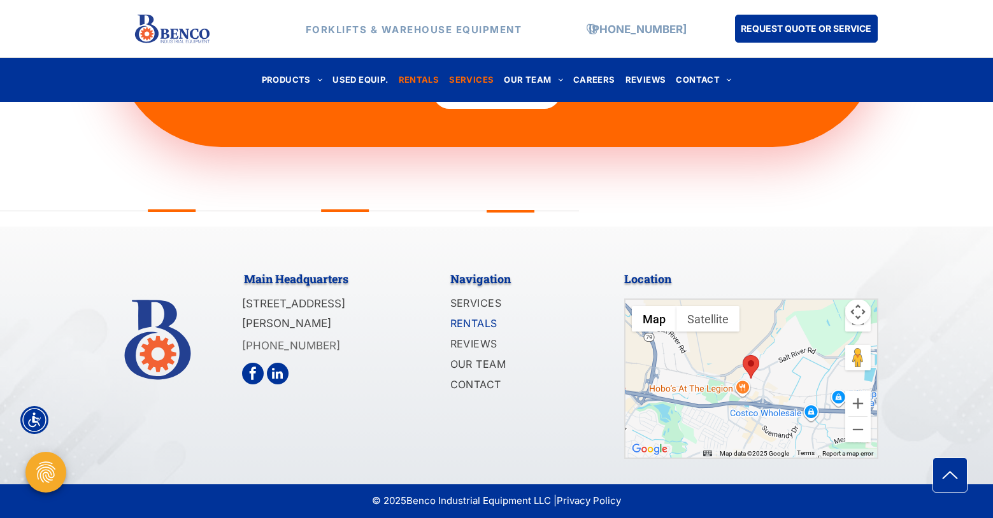
click at [475, 75] on span "SERVICES" at bounding box center [471, 79] width 45 height 17
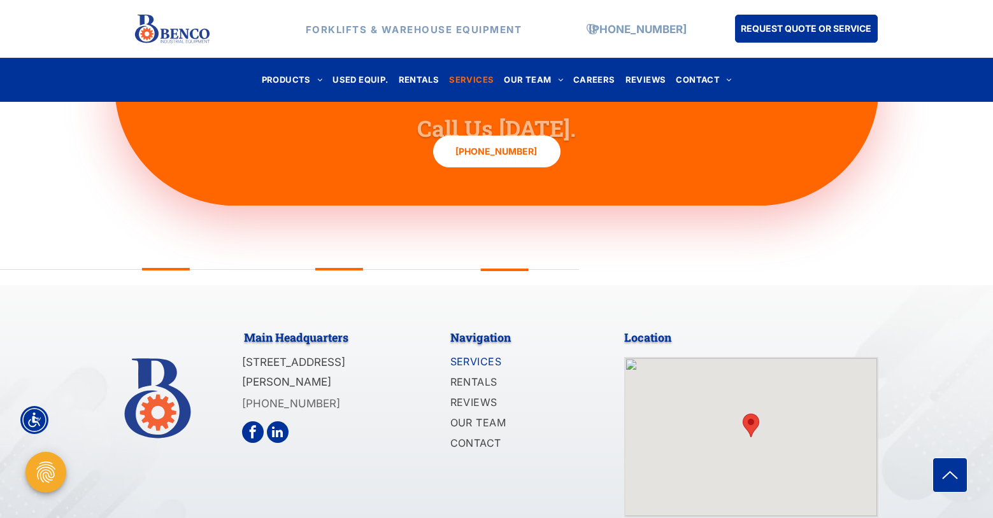
scroll to position [1455, 0]
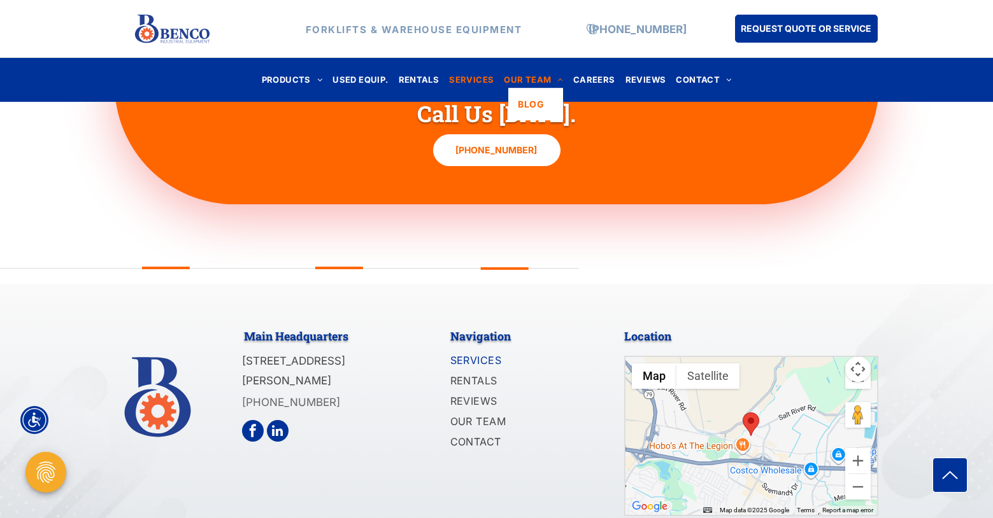
click at [543, 75] on span "OUR TEAM" at bounding box center [533, 79] width 59 height 17
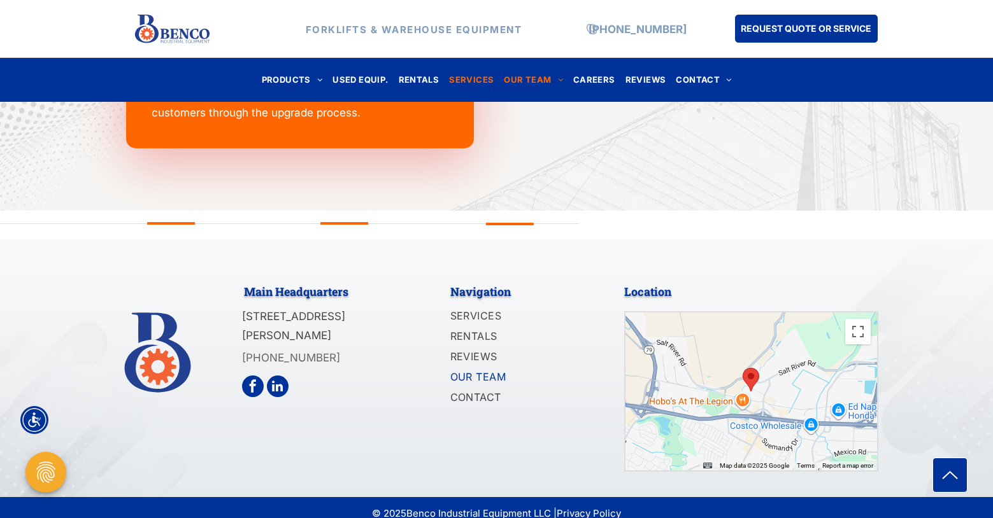
scroll to position [1906, 0]
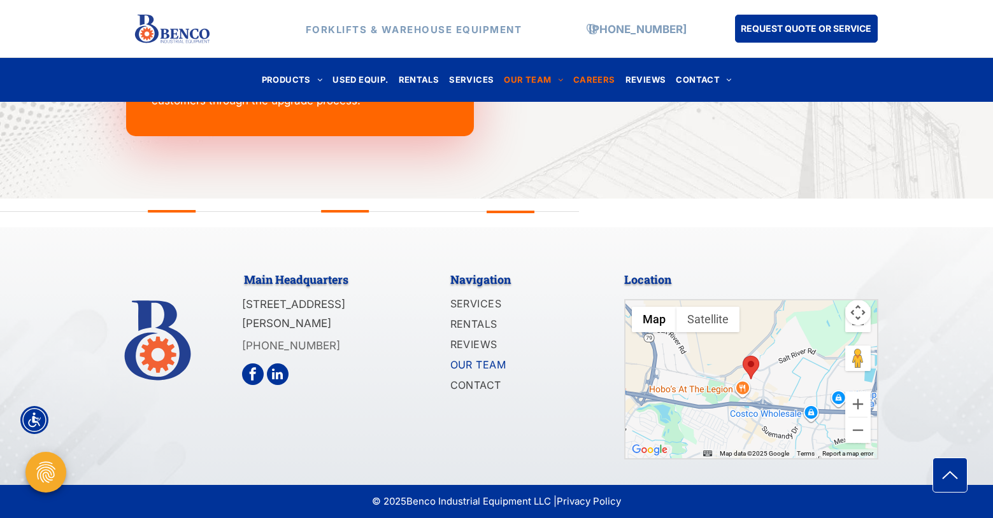
click at [597, 78] on span "CAREERS" at bounding box center [594, 79] width 42 height 17
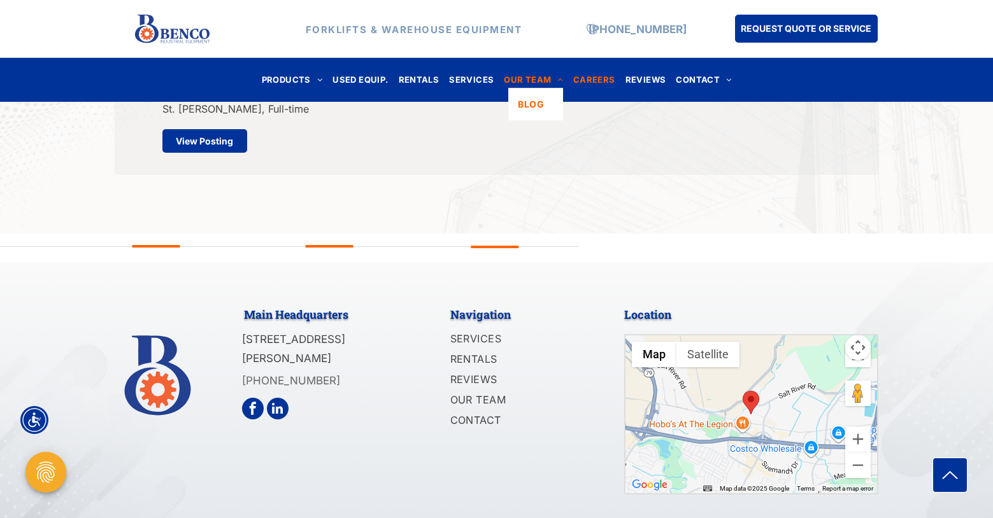
scroll to position [617, 0]
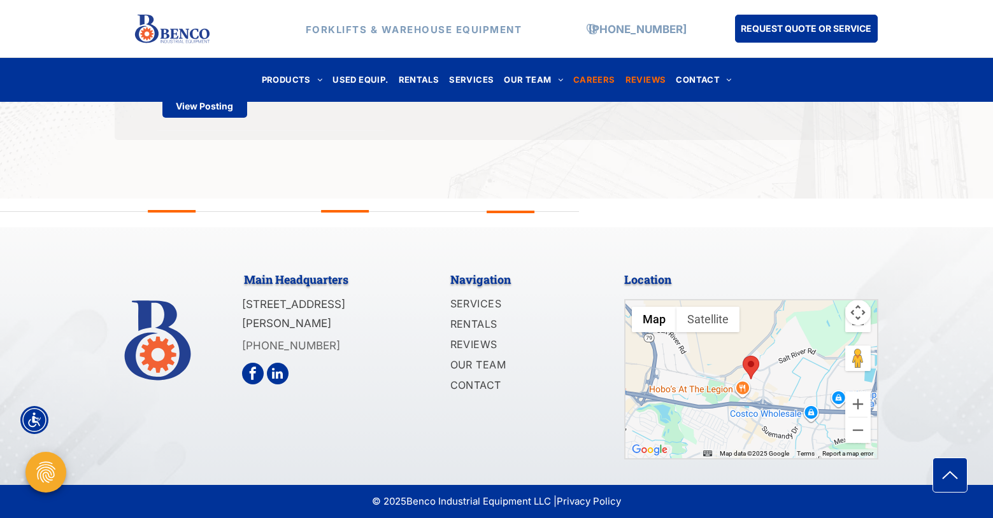
click at [633, 72] on span "REVIEWS" at bounding box center [646, 79] width 41 height 17
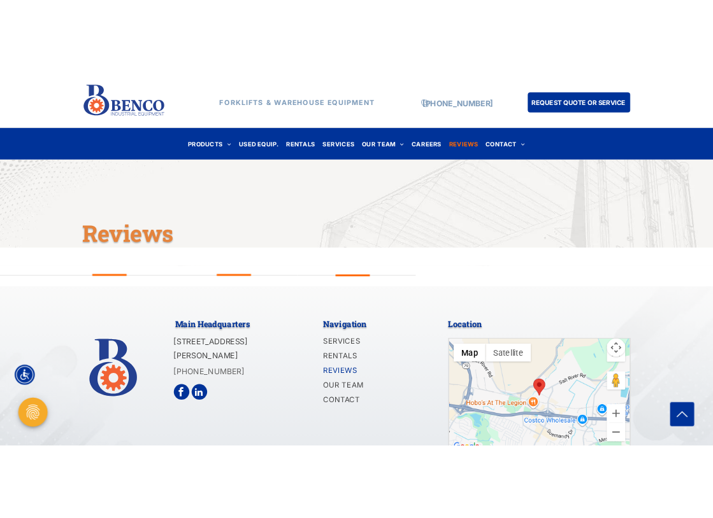
scroll to position [129, 0]
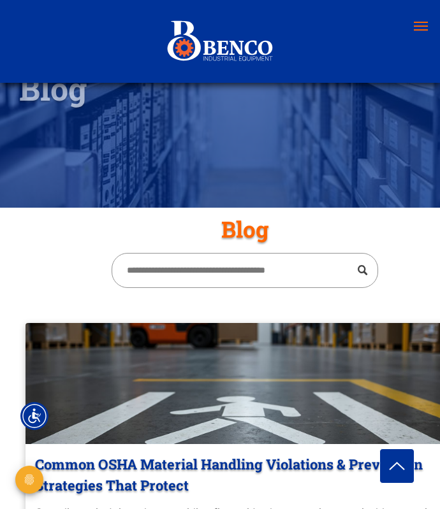
scroll to position [405, 0]
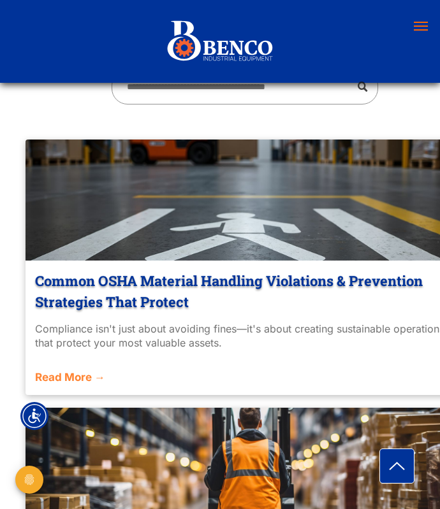
click at [143, 333] on div "Compliance isn't just about avoiding fines—it's about creating sustainable oper…" at bounding box center [244, 336] width 419 height 29
click at [159, 281] on link "Common OSHA Material Handling Violations & Prevention Strategies That Protect" at bounding box center [244, 291] width 419 height 42
